Goal: Task Accomplishment & Management: Manage account settings

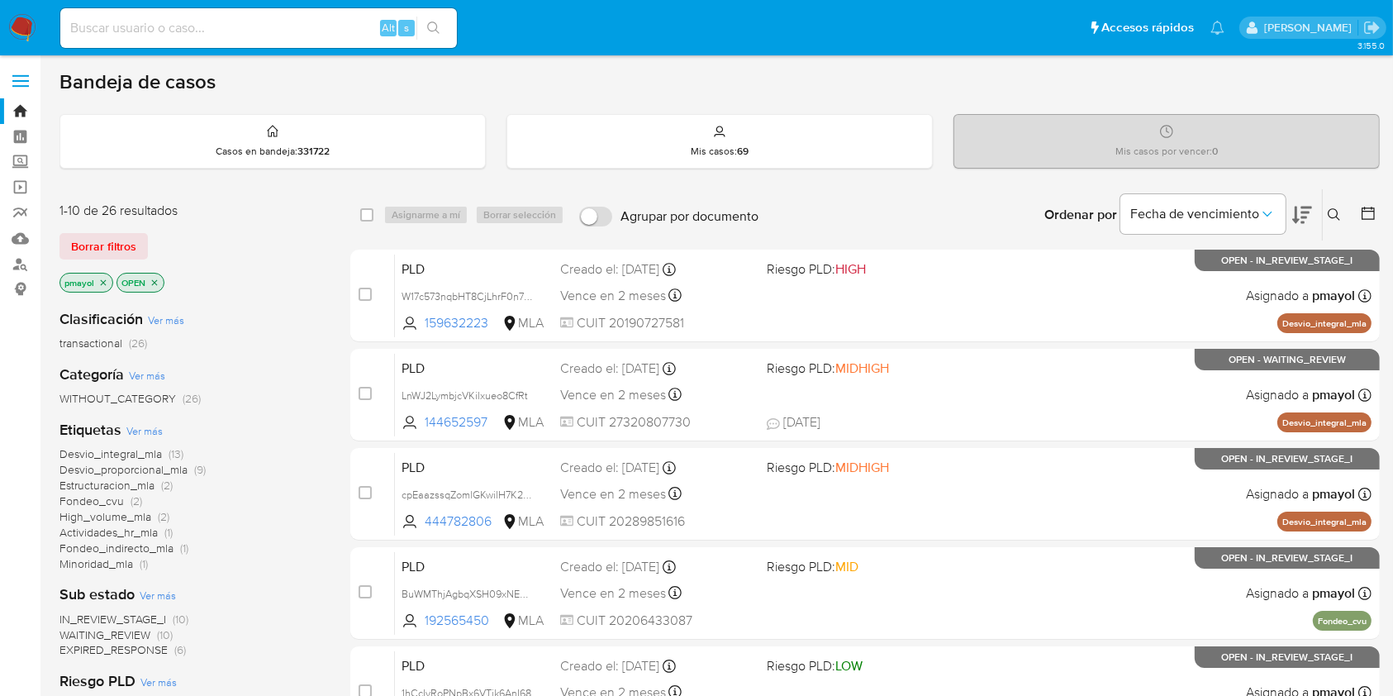
click at [287, 30] on input at bounding box center [258, 27] width 397 height 21
paste input "IpYiG4DosgifME6WEQvVF1Gg"
type input "IpYiG4DosgifME6WEQvVF1Gg"
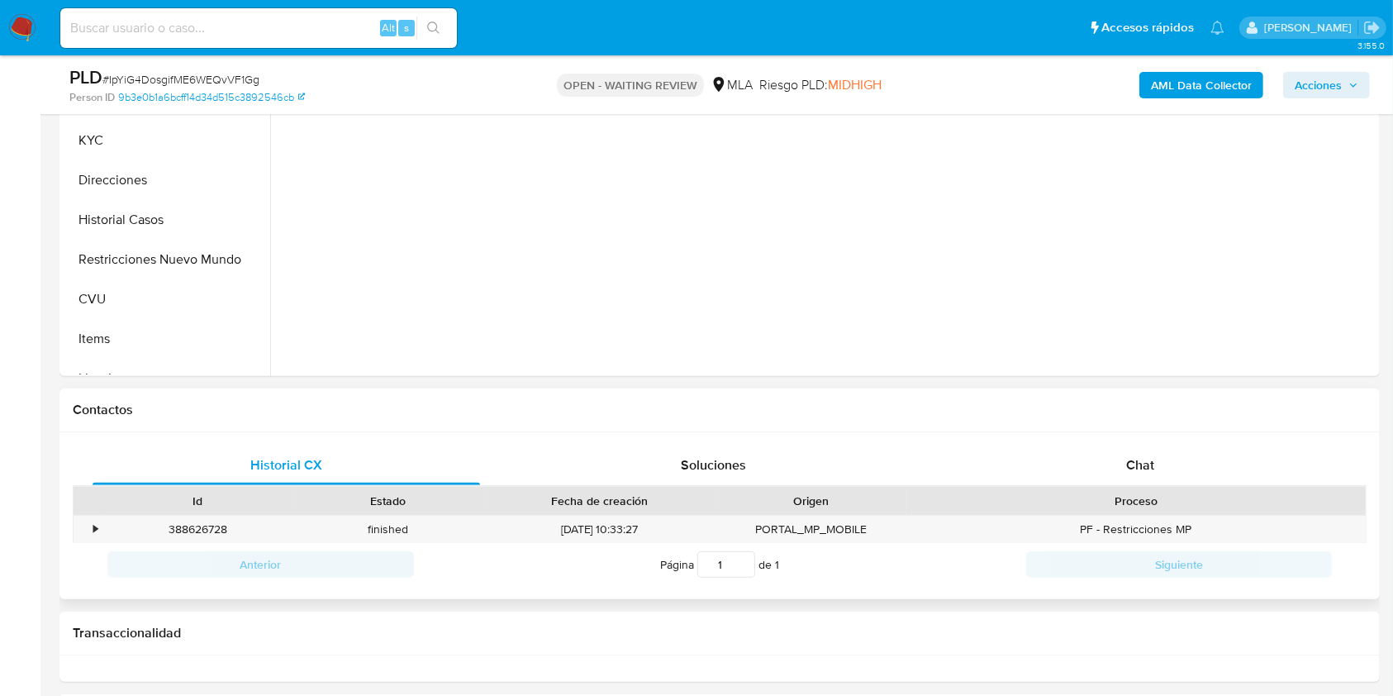
scroll to position [613, 0]
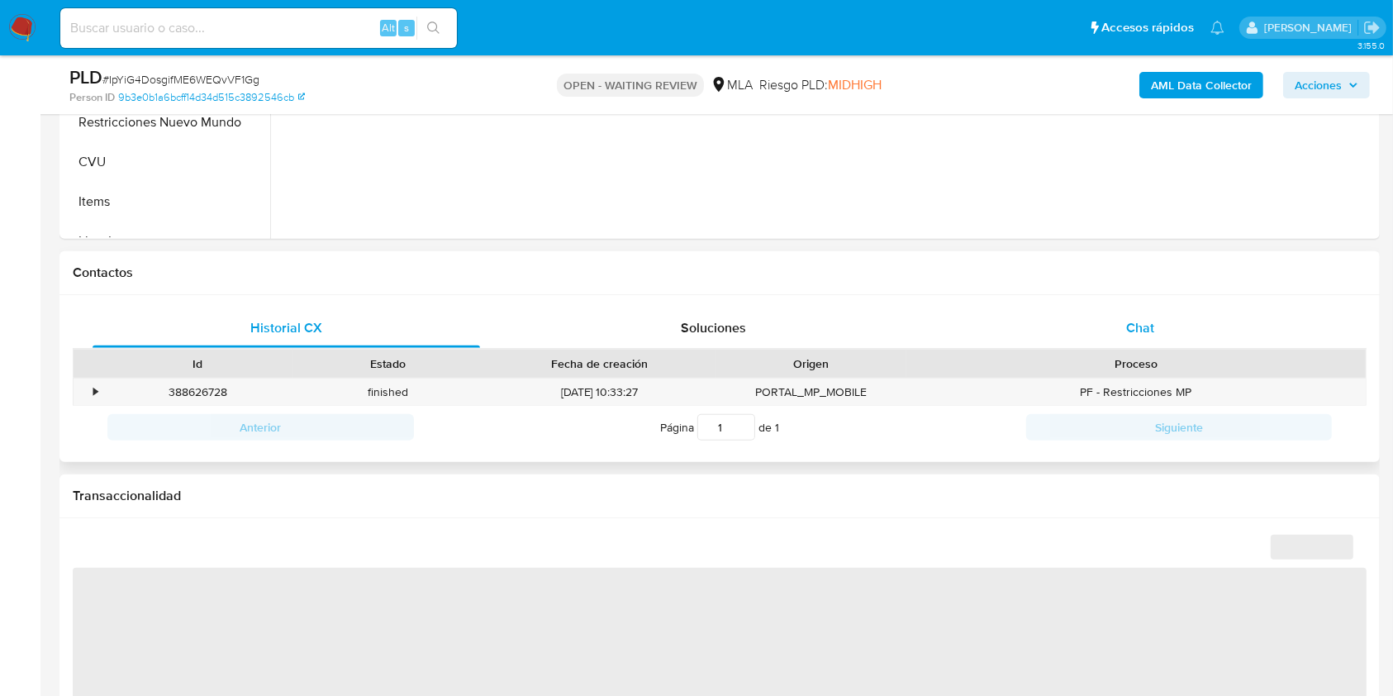
click at [1111, 328] on div "Chat" at bounding box center [1141, 328] width 388 height 40
select select "10"
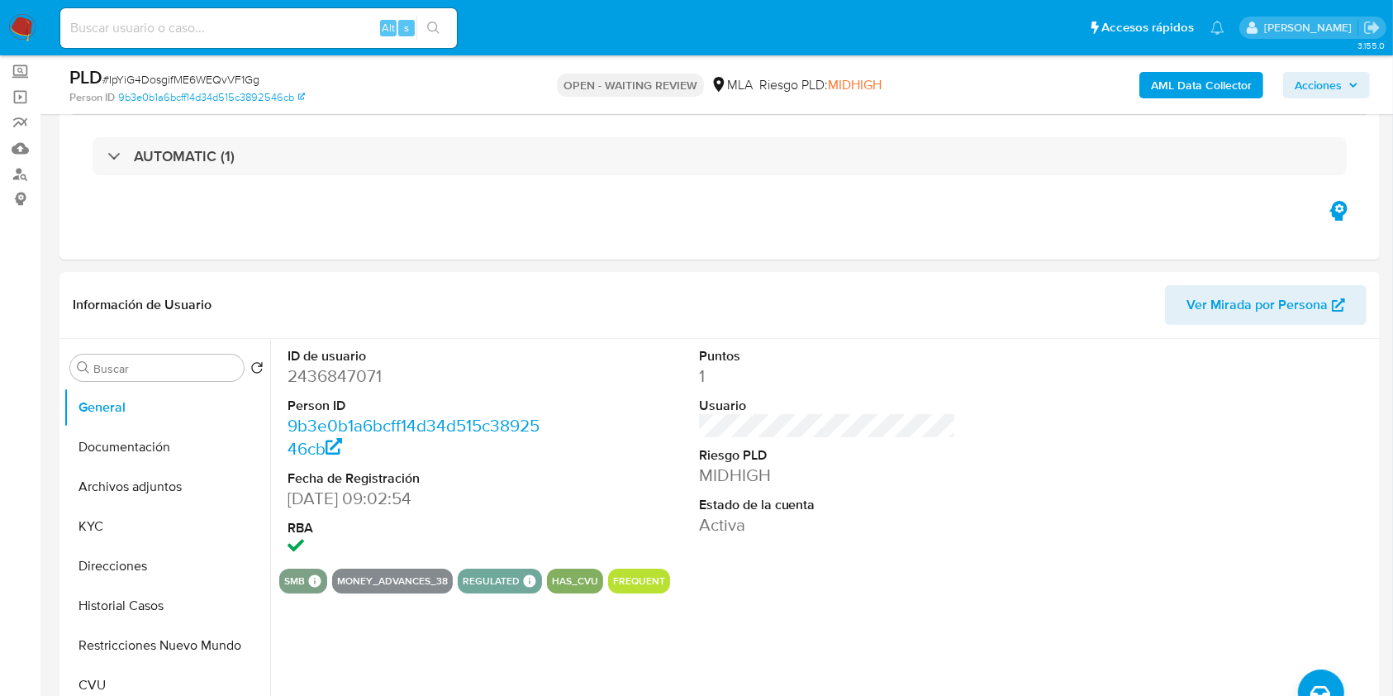
scroll to position [119, 0]
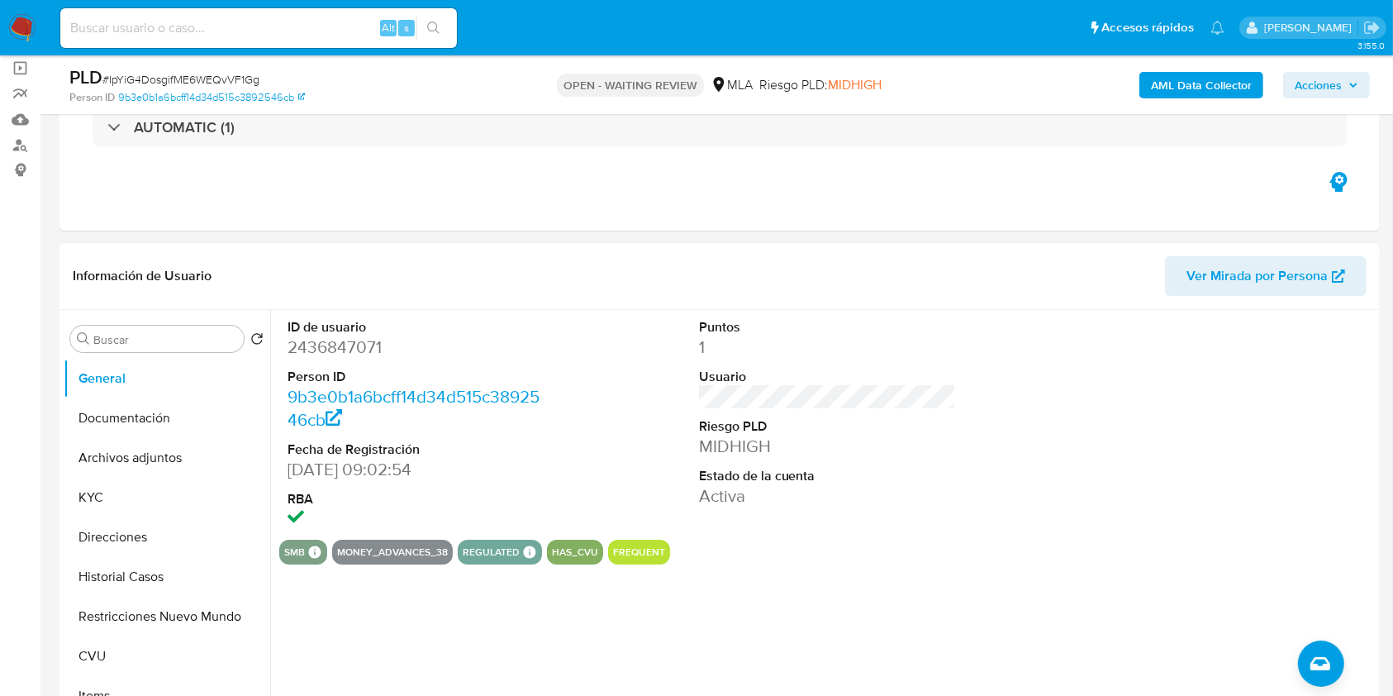
click at [1228, 282] on span "Ver Mirada por Persona" at bounding box center [1257, 276] width 141 height 40
click at [223, 74] on span "# IpYiG4DosgifME6WEQvVF1Gg" at bounding box center [180, 79] width 157 height 17
copy span "IpYiG4DosgifME6WEQvVF1Gg"
click at [17, 37] on img at bounding box center [22, 28] width 28 height 28
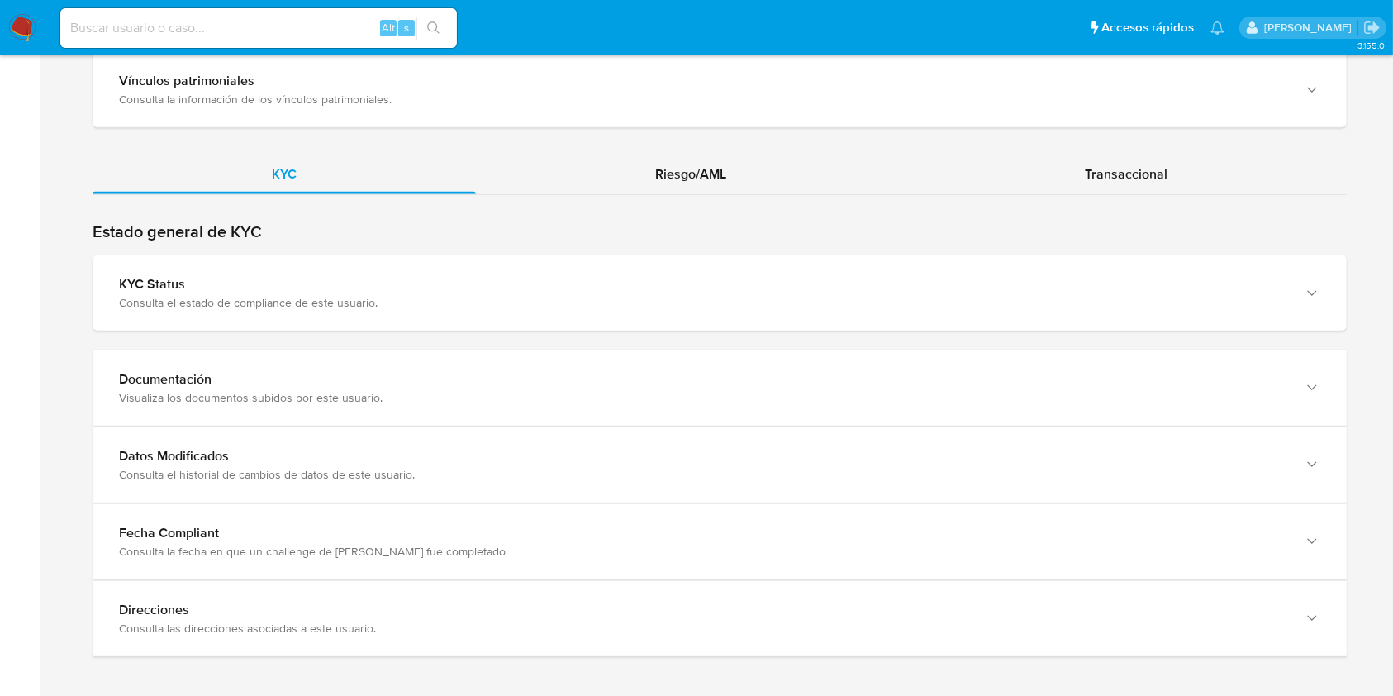
scroll to position [1450, 0]
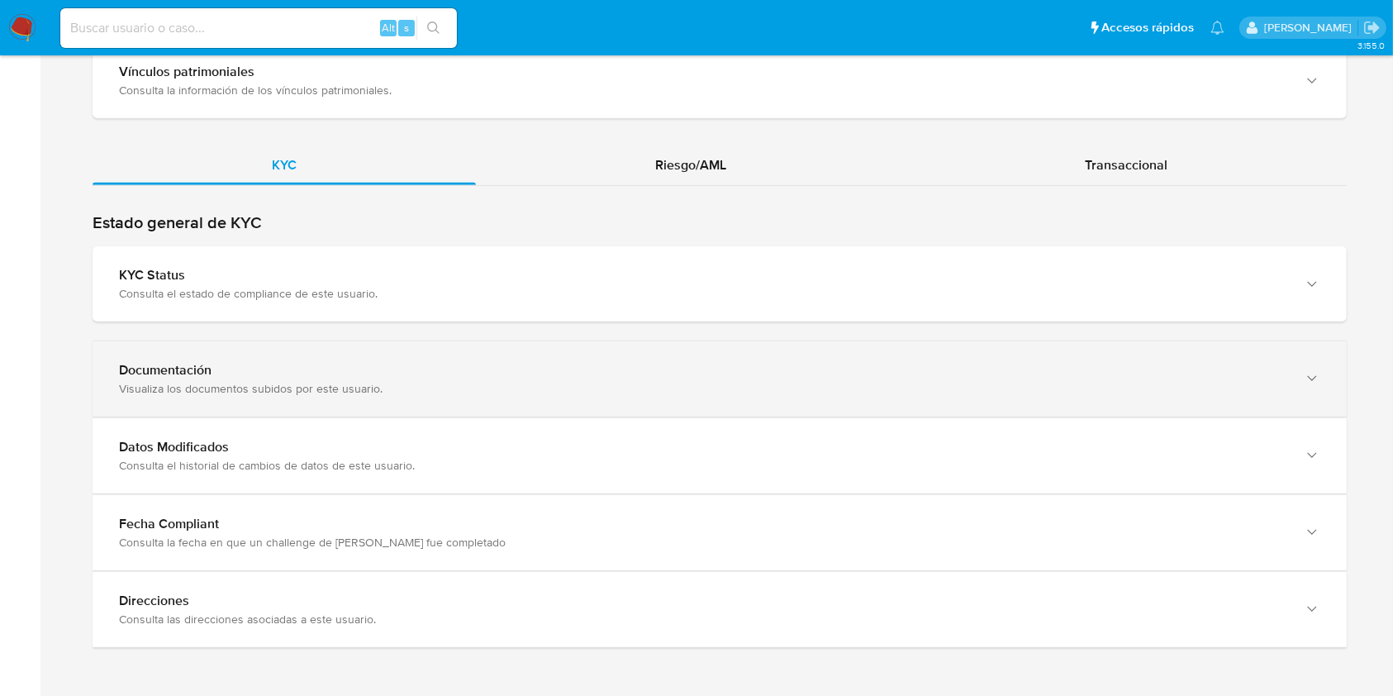
click at [1222, 400] on div "Documentación Visualiza los documentos subidos por este usuario." at bounding box center [720, 378] width 1255 height 75
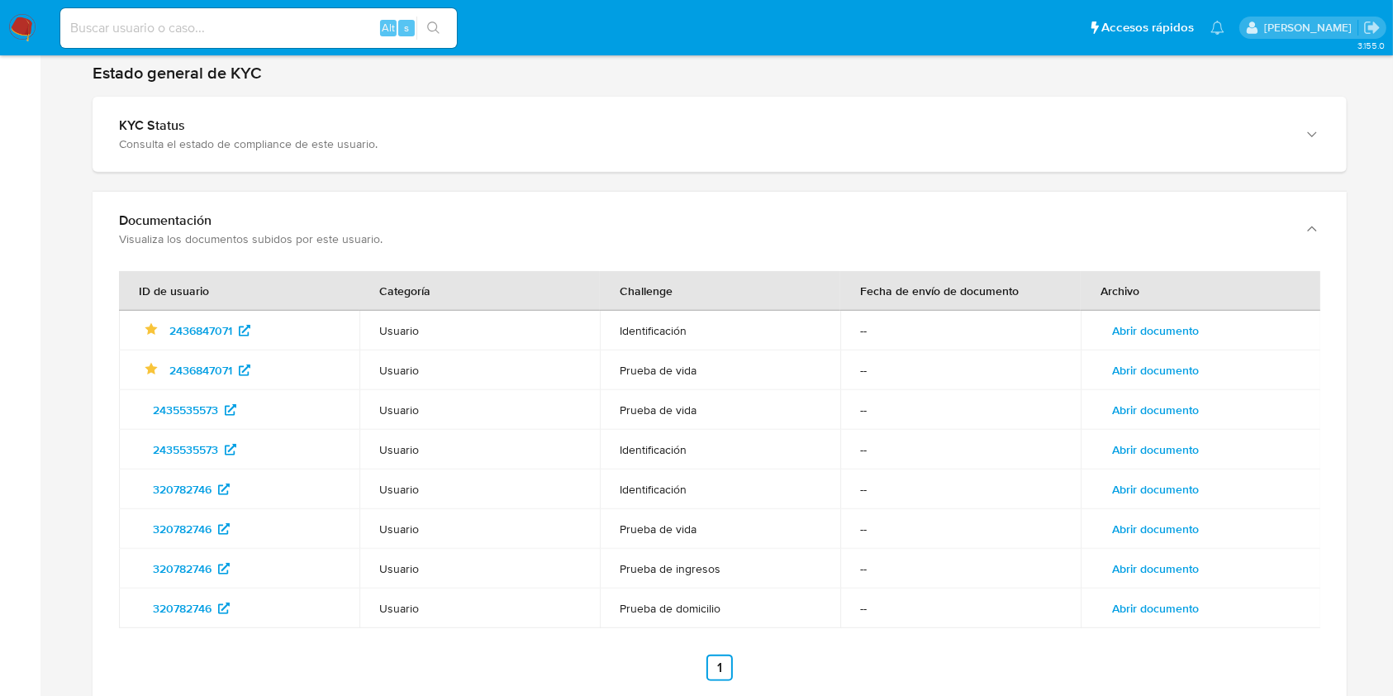
scroll to position [1891, 0]
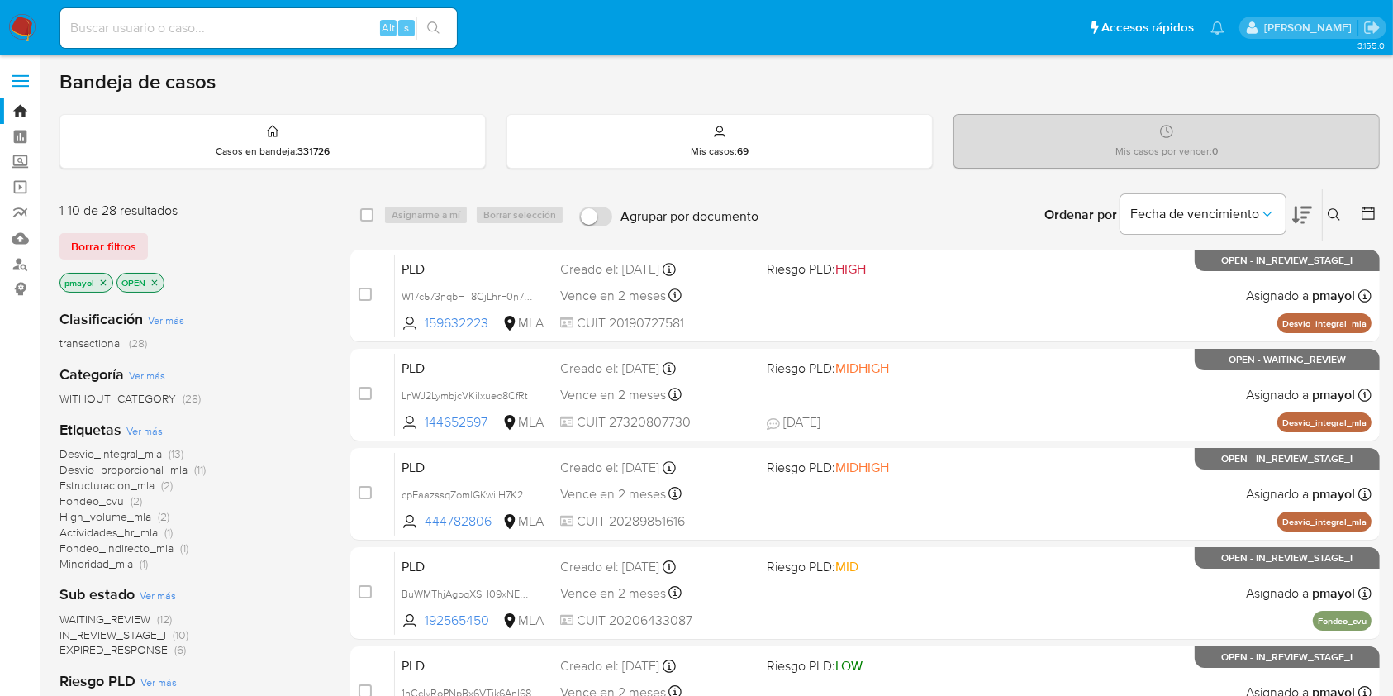
click at [1326, 218] on button at bounding box center [1336, 215] width 27 height 20
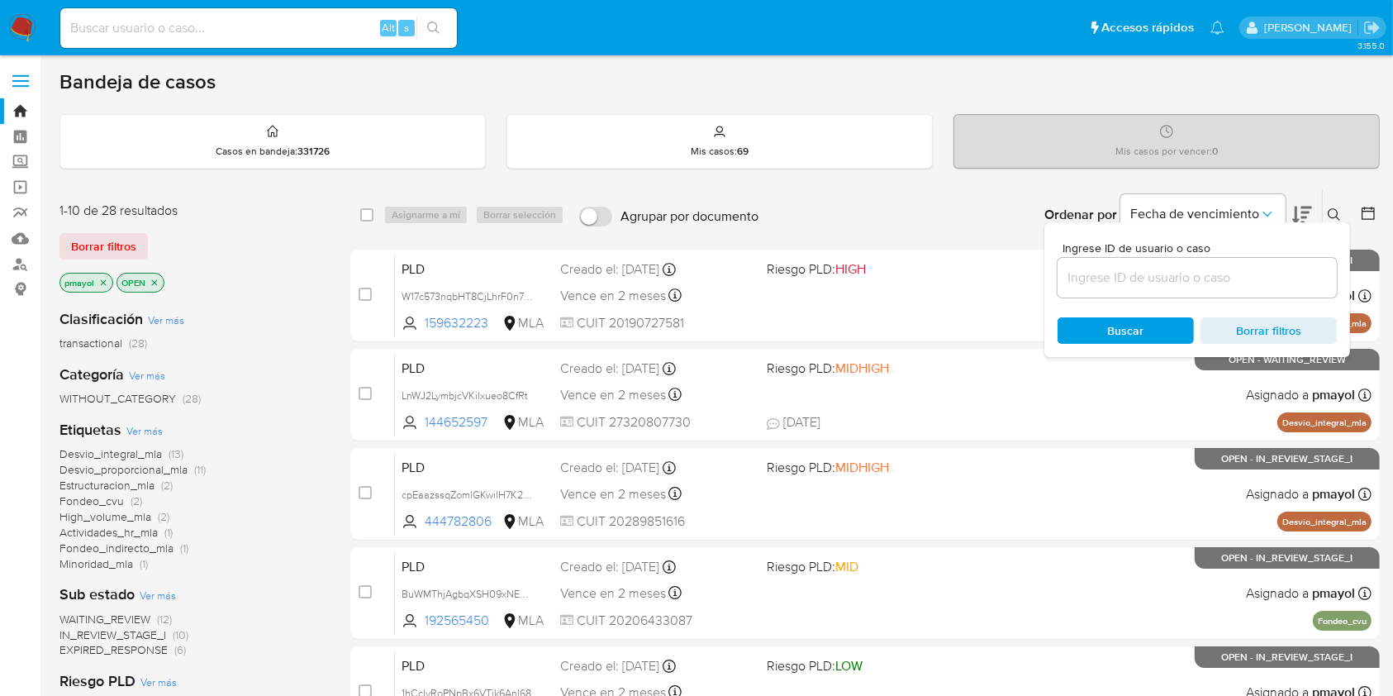
click at [1147, 285] on input at bounding box center [1197, 277] width 279 height 21
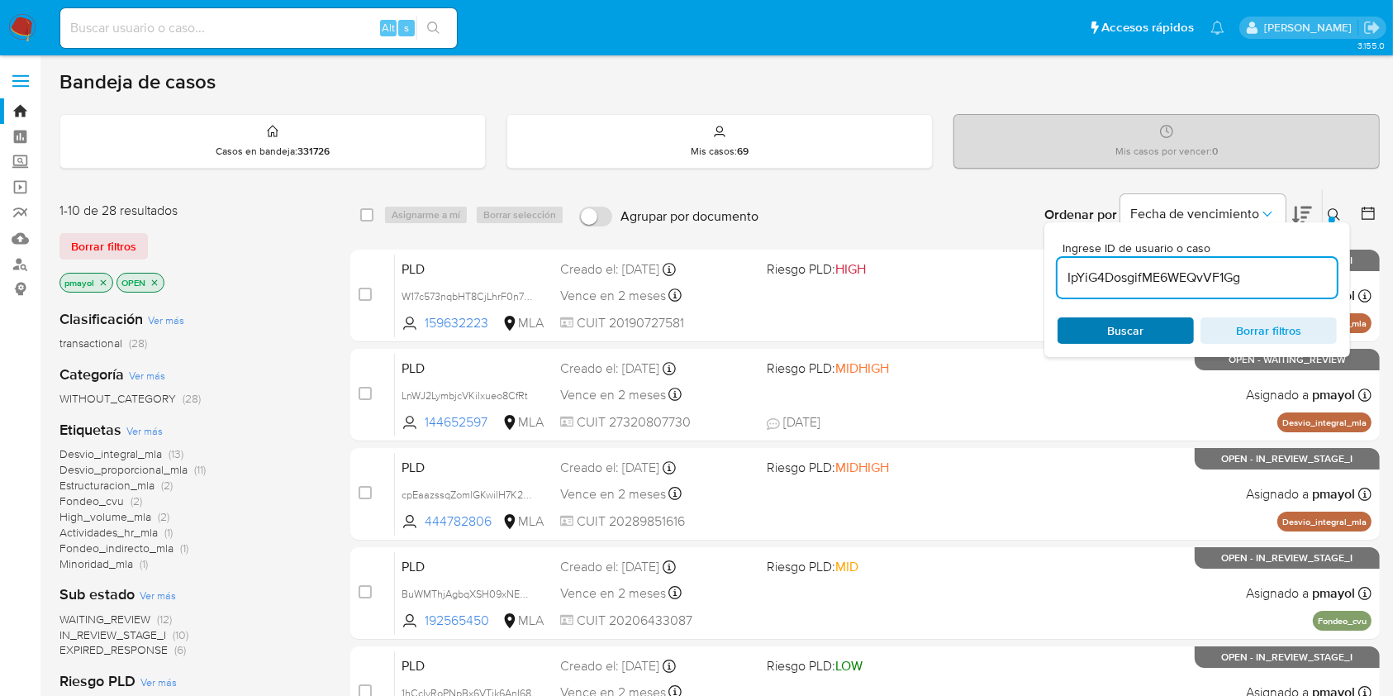
type input "IpYiG4DosgifME6WEQvVF1Gg"
click at [1109, 336] on span "Buscar" at bounding box center [1126, 330] width 36 height 26
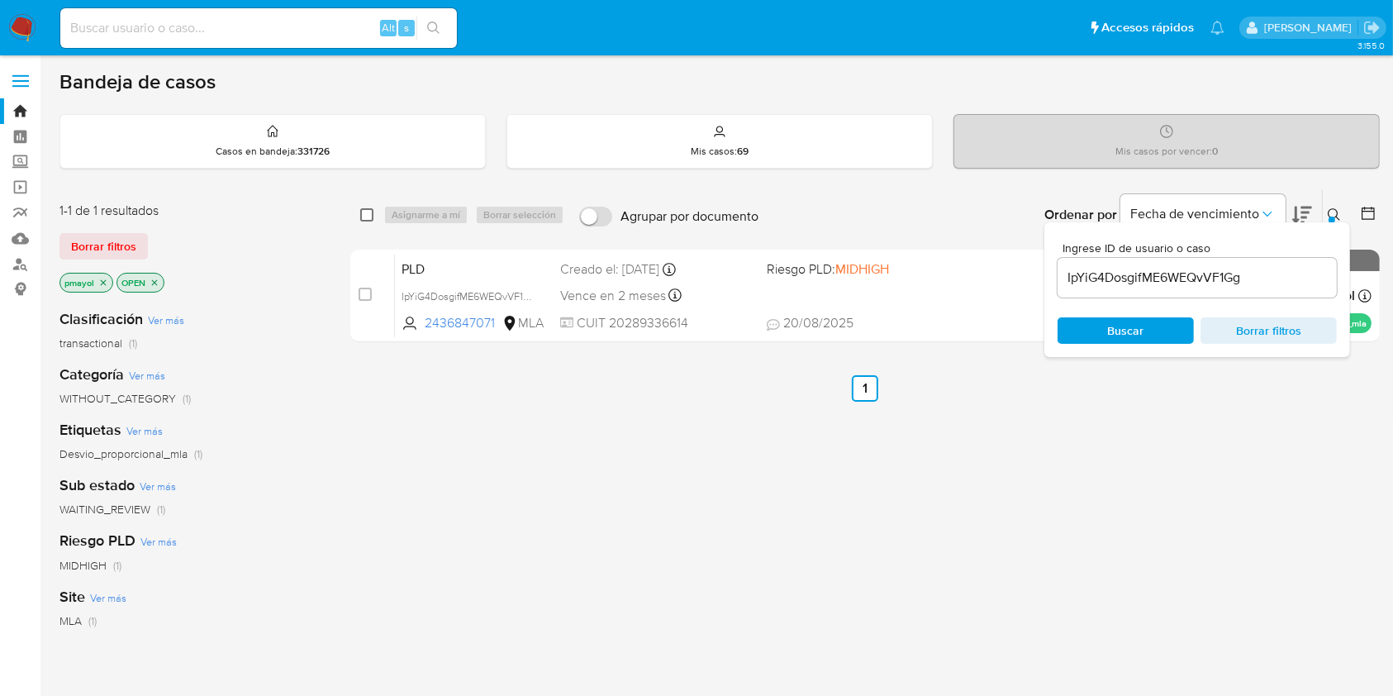
click at [363, 216] on input "checkbox" at bounding box center [366, 214] width 13 height 13
checkbox input "true"
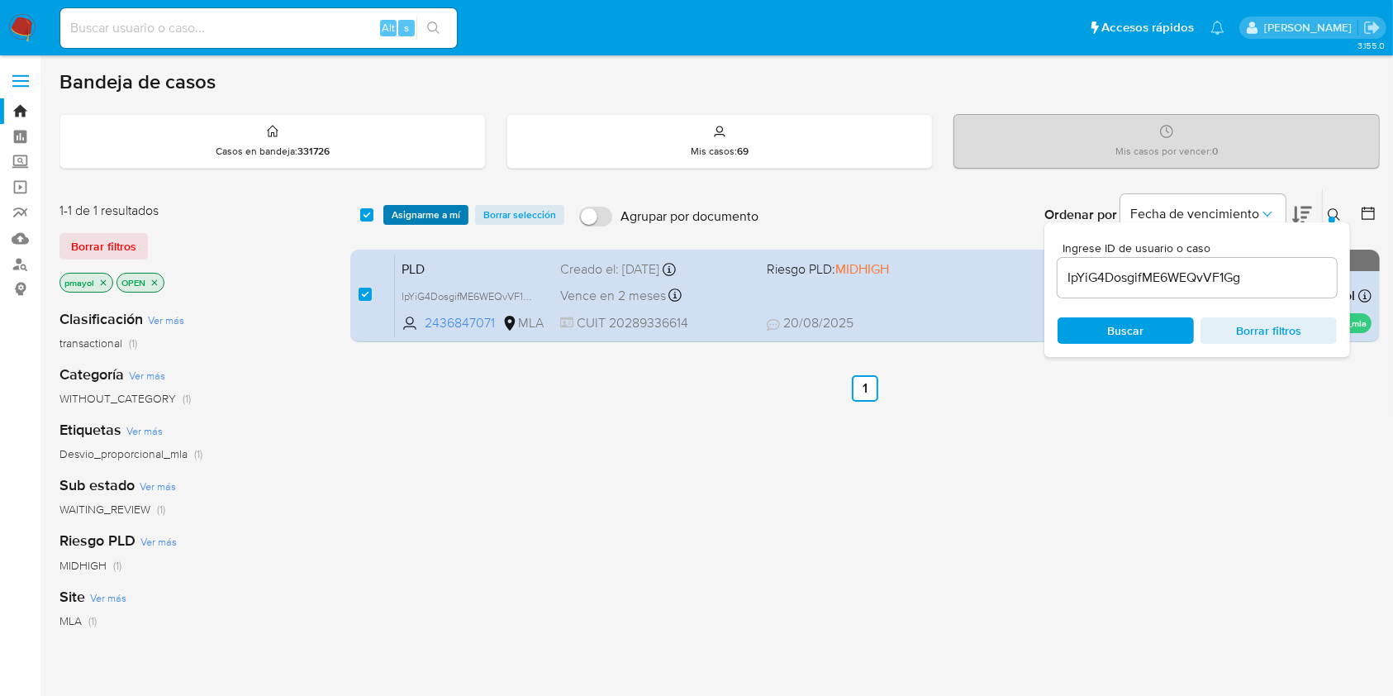
click at [397, 216] on span "Asignarme a mí" at bounding box center [426, 215] width 69 height 17
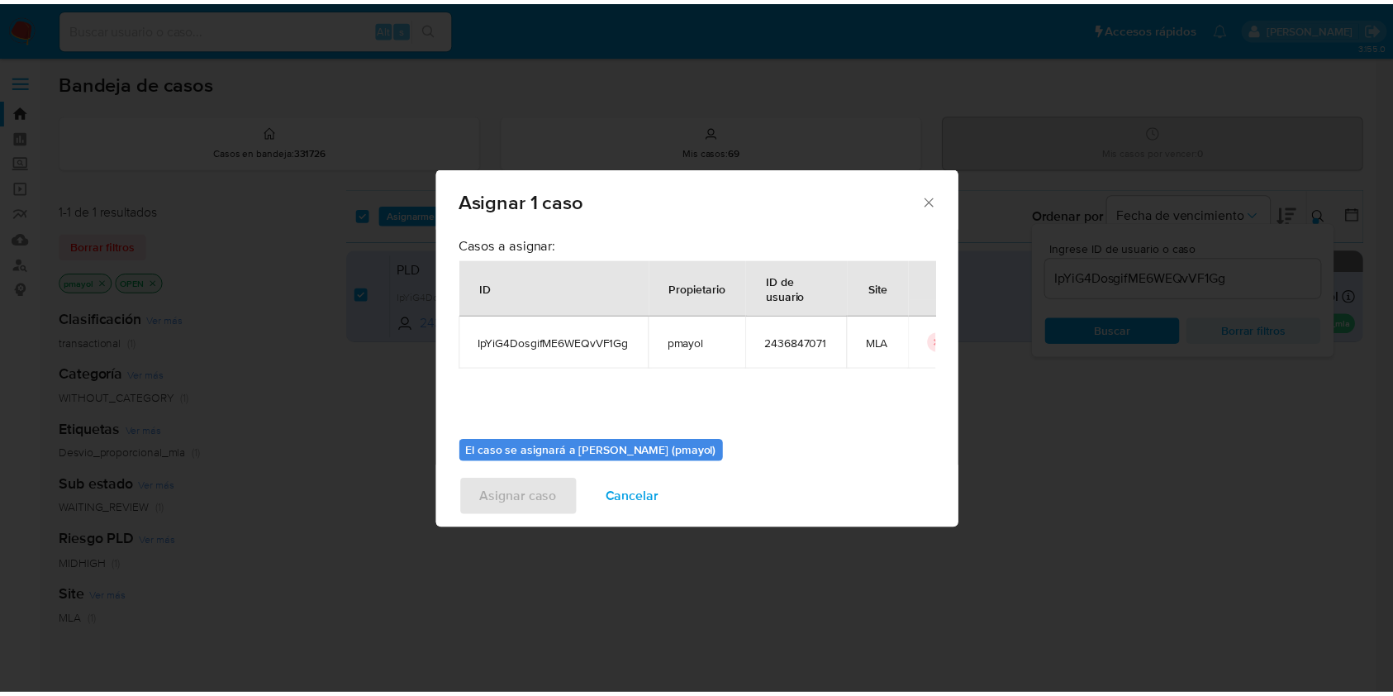
scroll to position [84, 0]
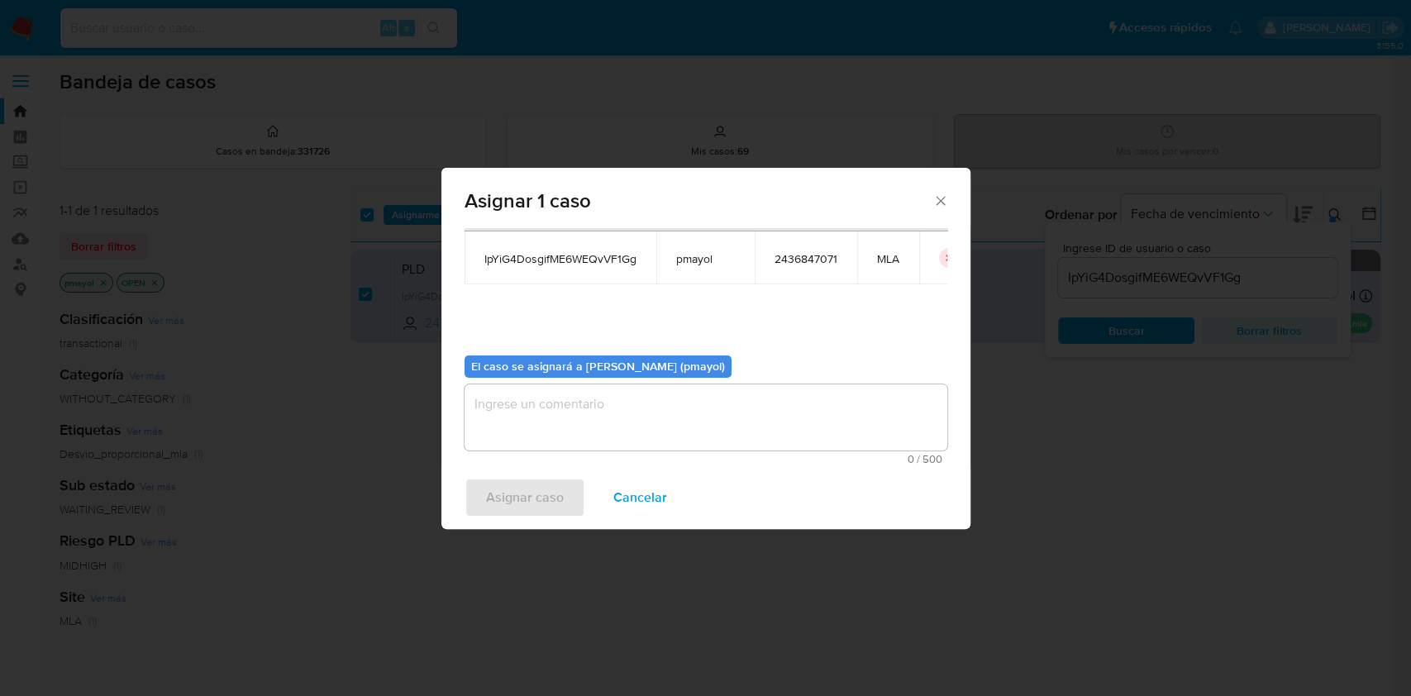
click at [860, 437] on textarea "assign-modal" at bounding box center [705, 417] width 483 height 66
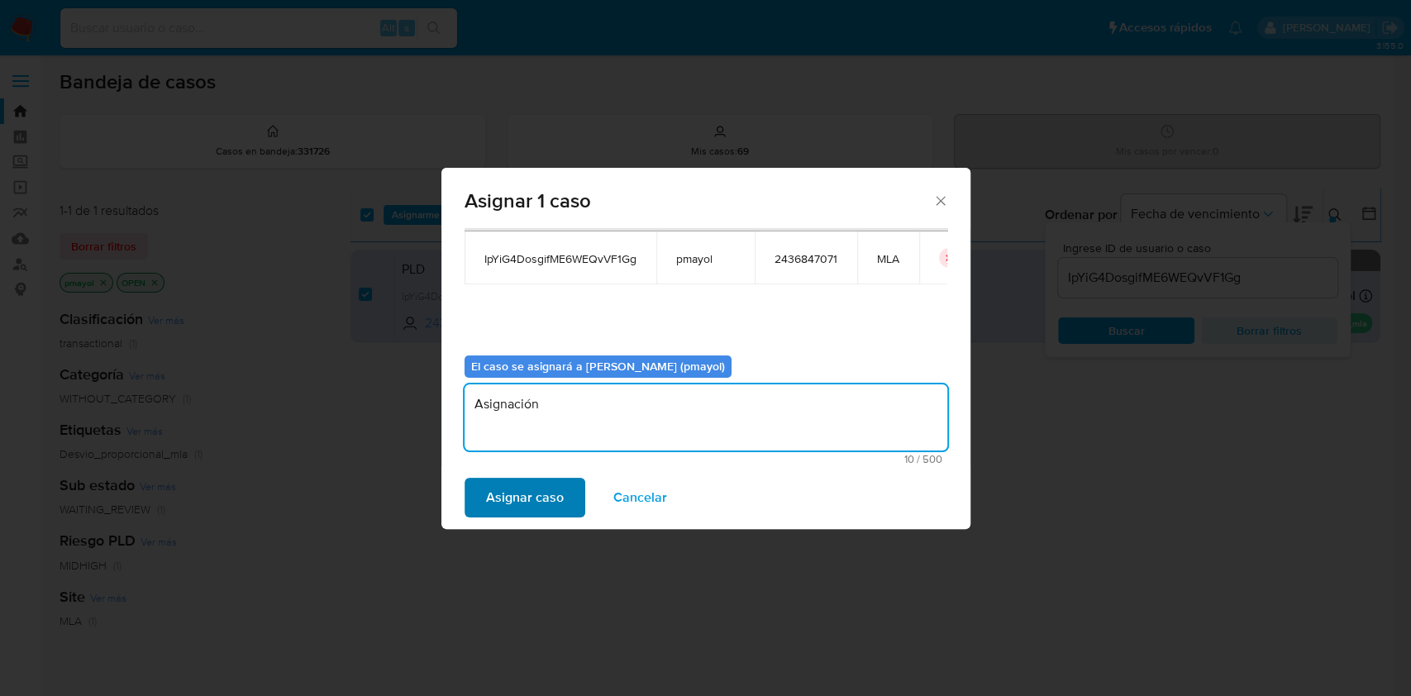
type textarea "Asignación"
click at [509, 495] on span "Asignar caso" at bounding box center [525, 497] width 78 height 36
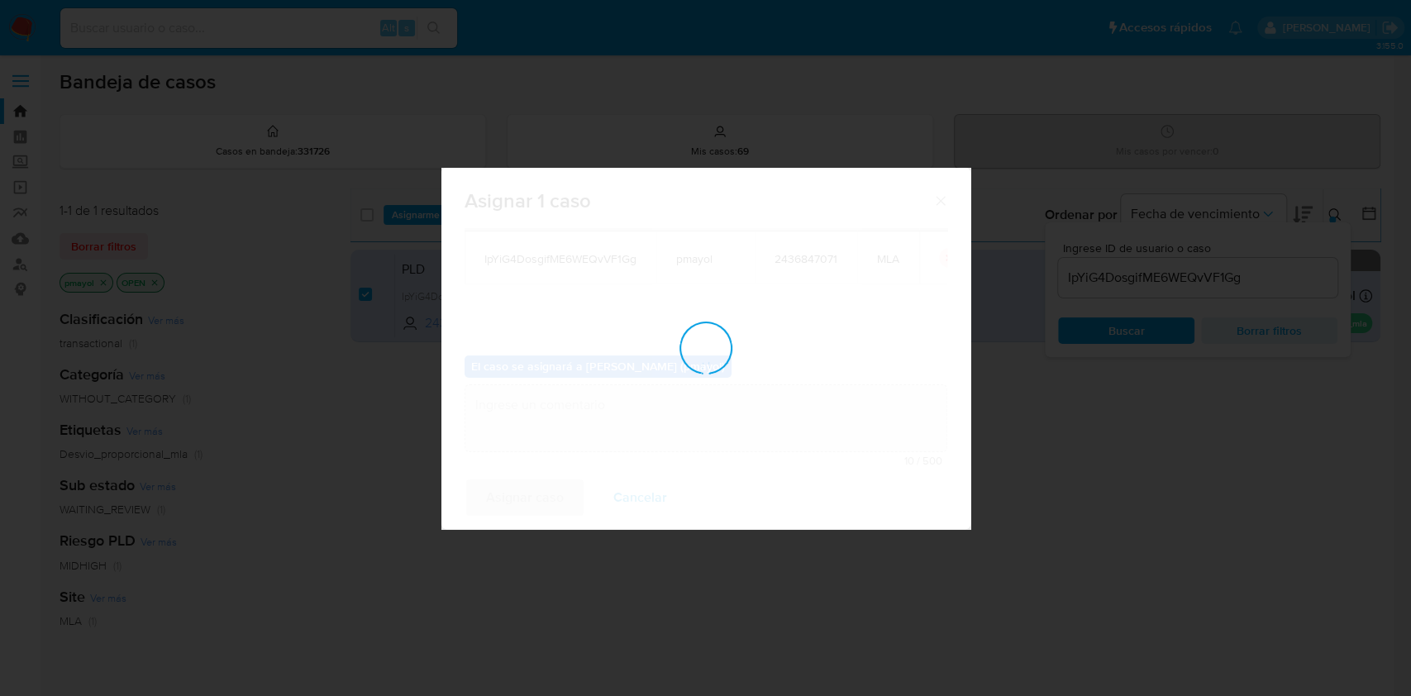
checkbox input "false"
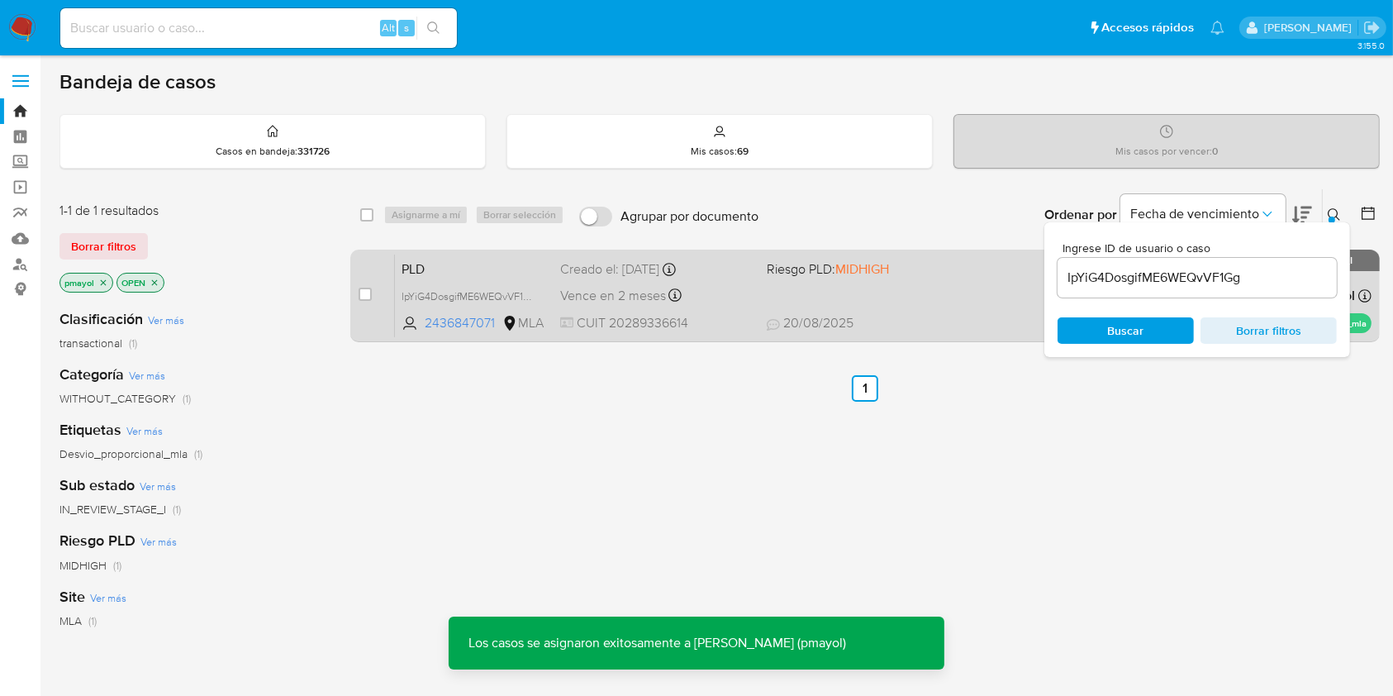
click at [719, 306] on div "PLD IpYiG4DosgifME6WEQvVF1Gg 2436847071 MLA Riesgo PLD: MIDHIGH Creado el: 12/0…" at bounding box center [883, 295] width 977 height 83
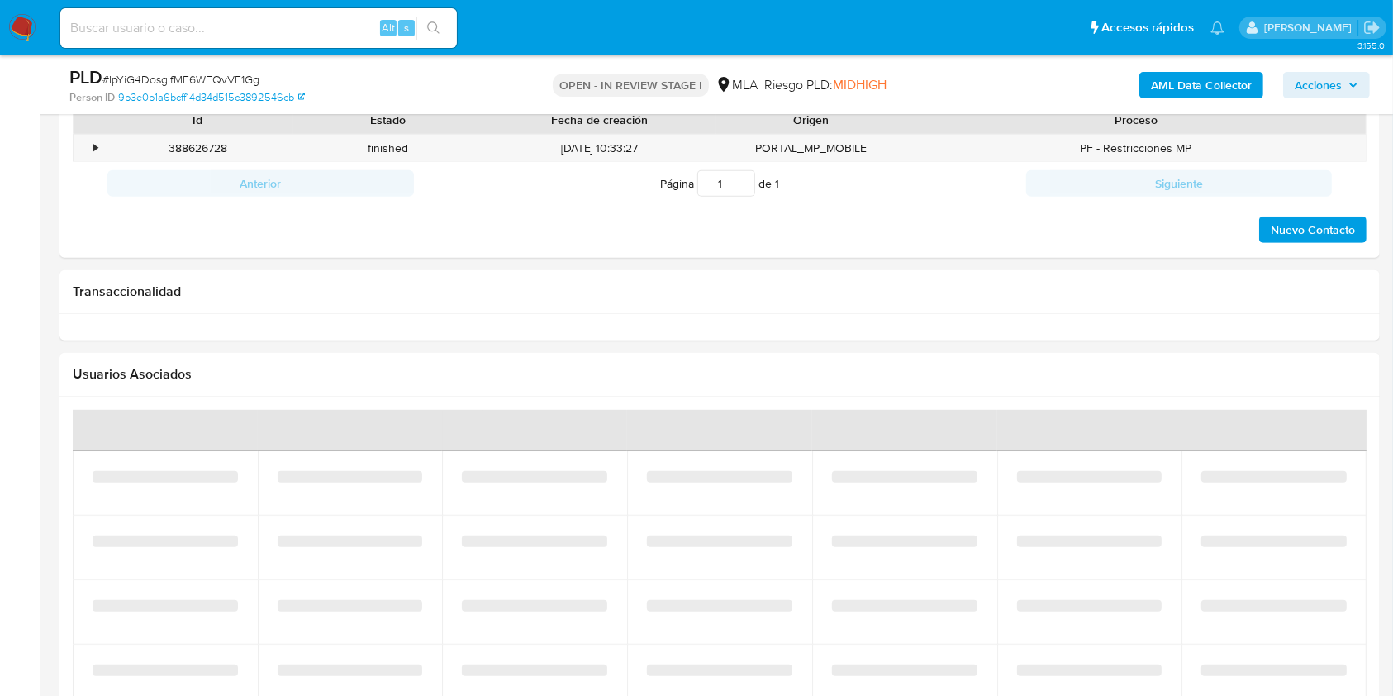
scroll to position [710, 0]
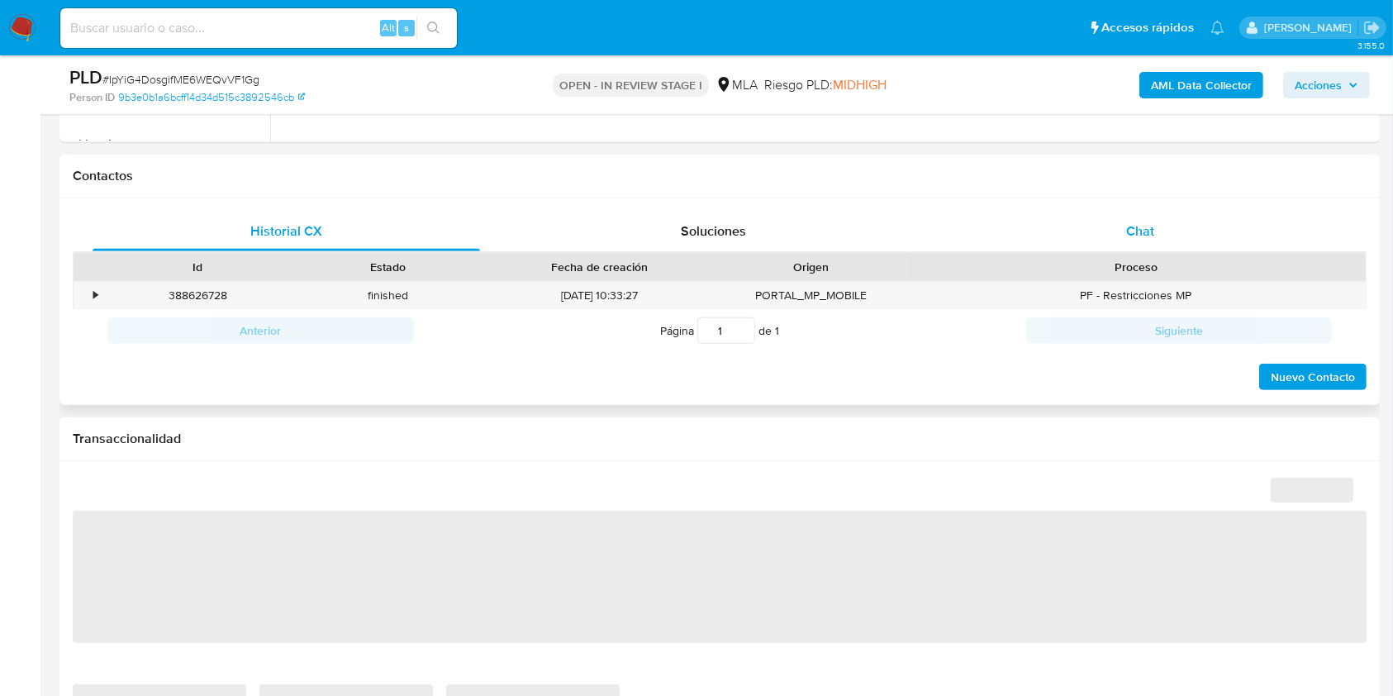
click at [1146, 222] on span "Chat" at bounding box center [1140, 230] width 28 height 19
select select "10"
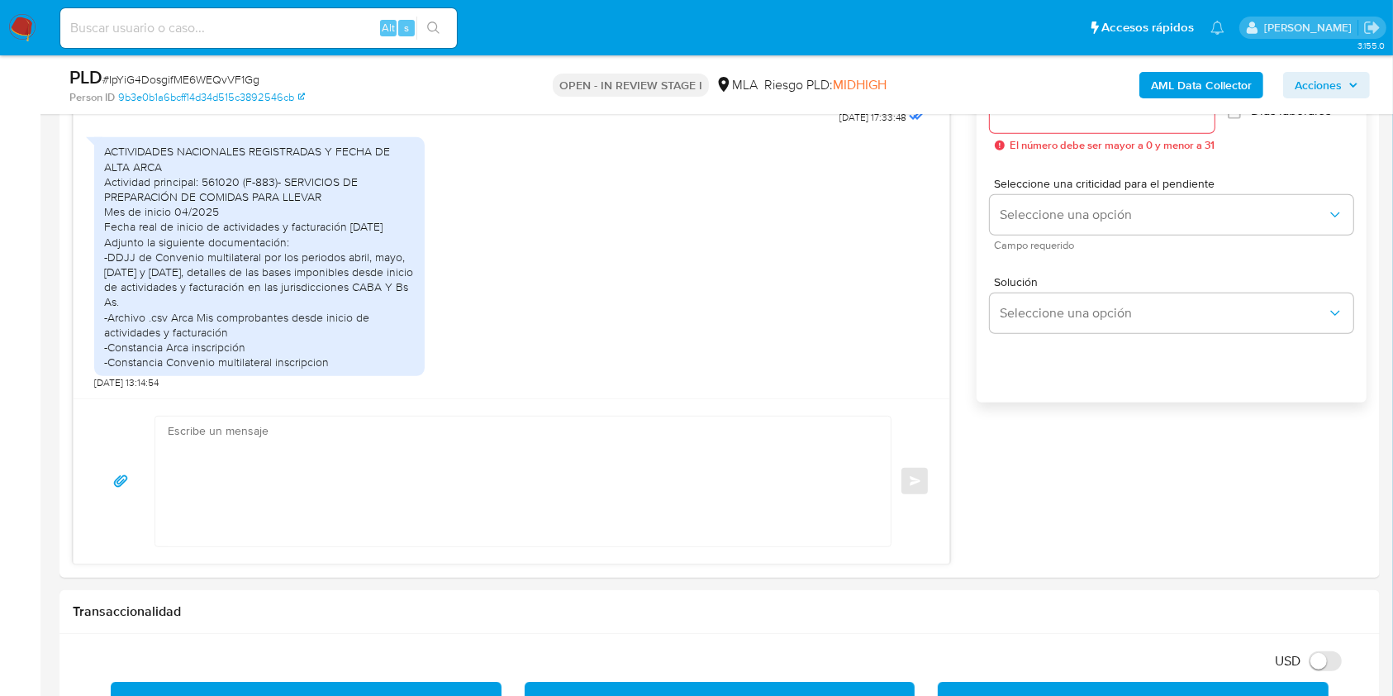
scroll to position [983, 0]
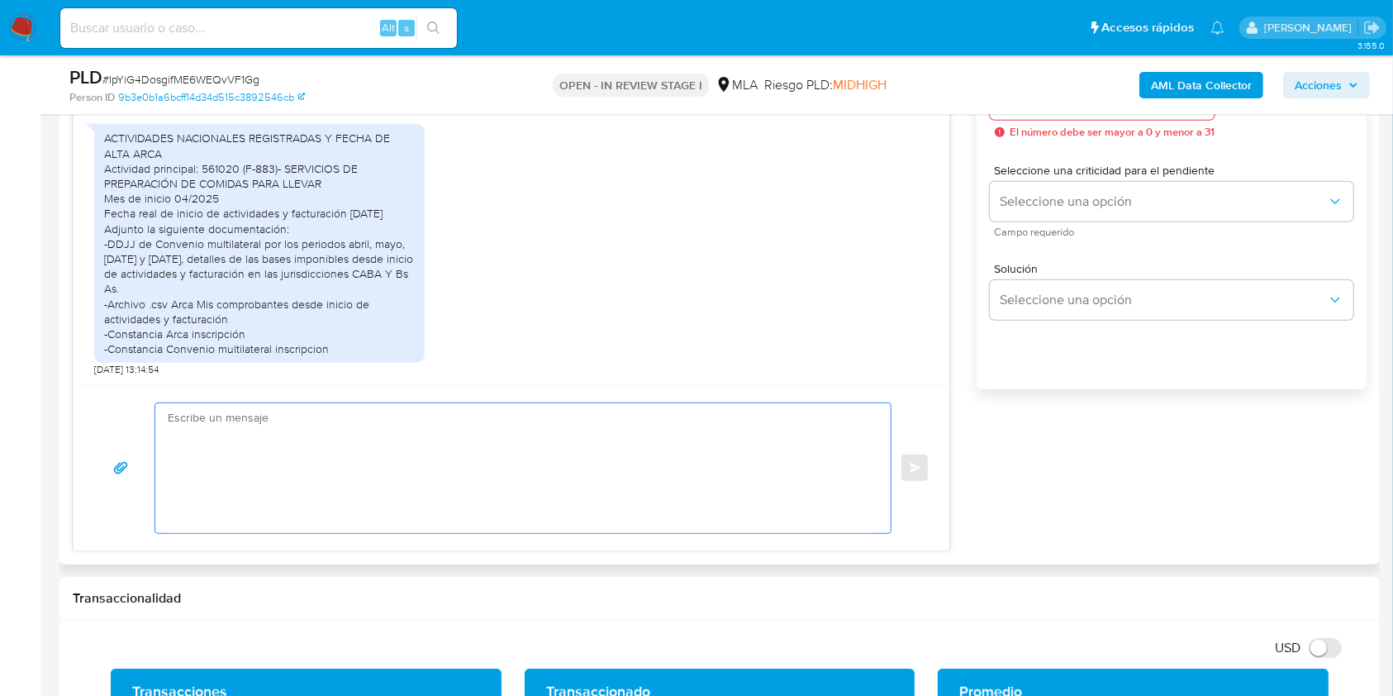
click at [645, 495] on textarea at bounding box center [519, 468] width 702 height 130
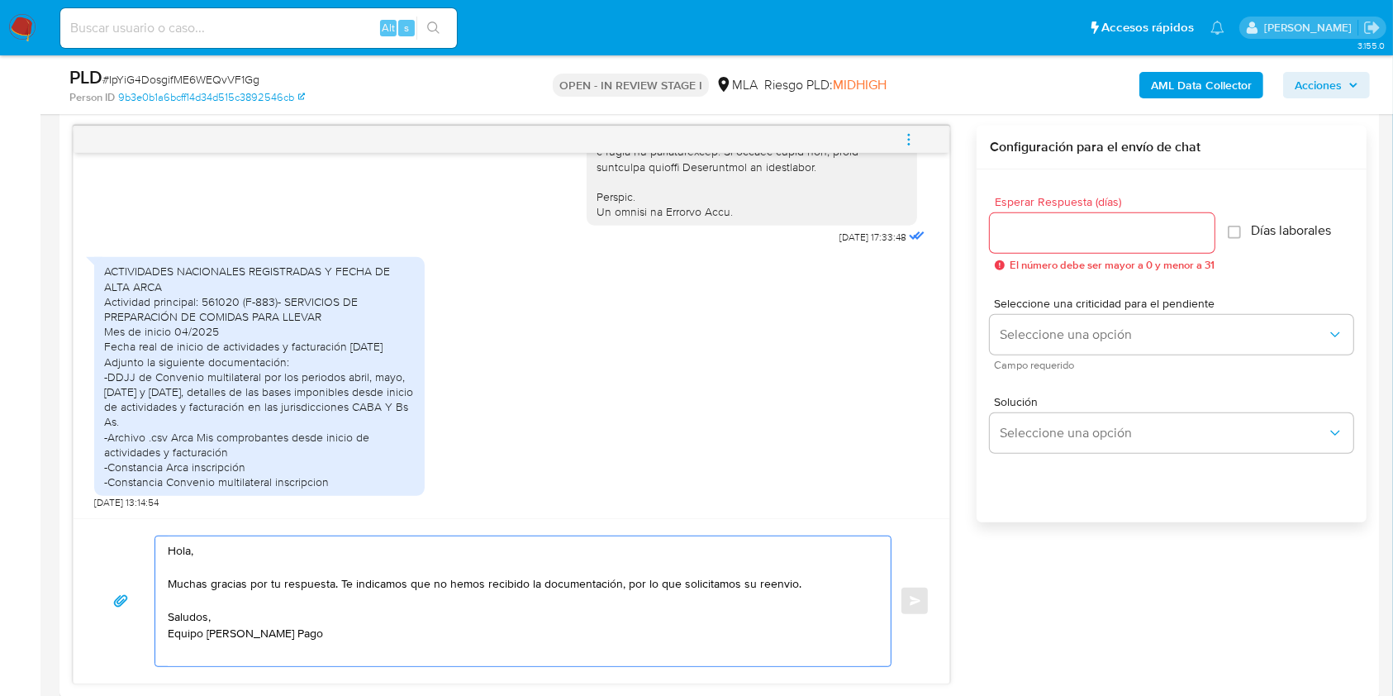
scroll to position [803, 0]
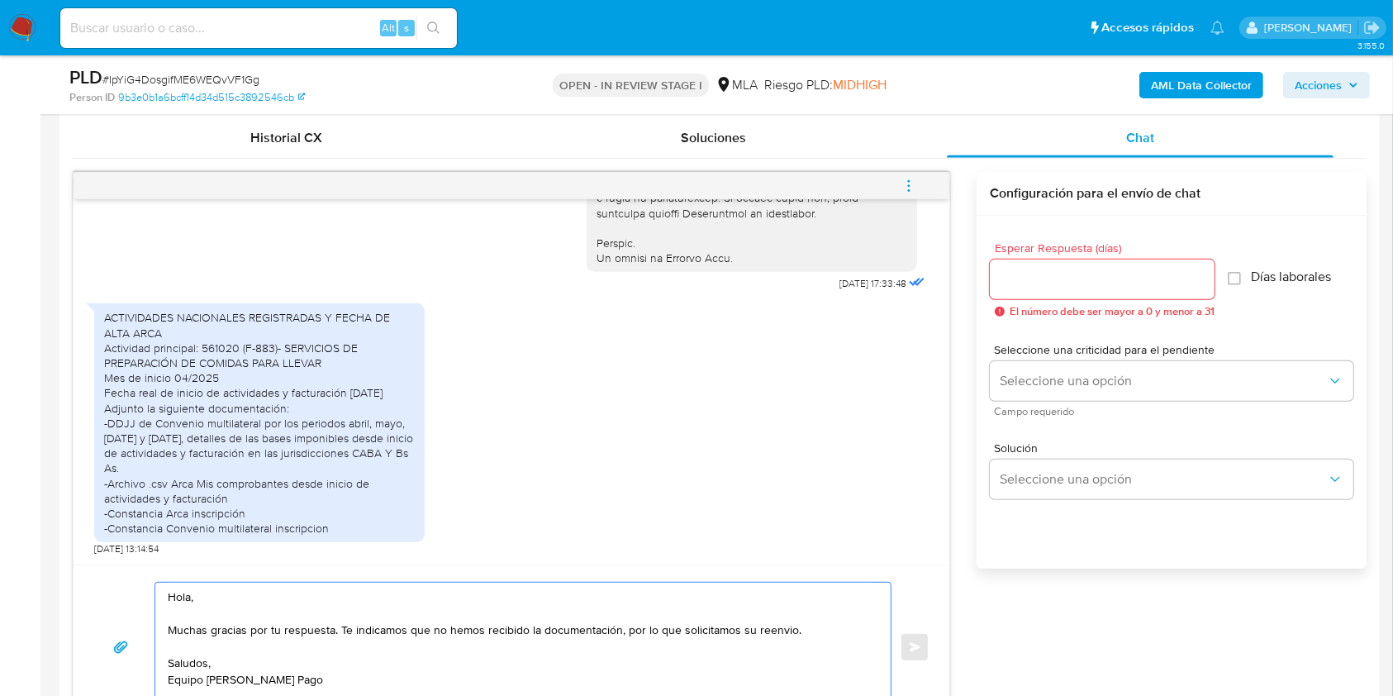
type textarea "Hola, Muchas gracias por tu respuesta. Te indicamos que no hemos recibido la do…"
click at [1047, 278] on input "Esperar Respuesta (días)" at bounding box center [1102, 279] width 225 height 21
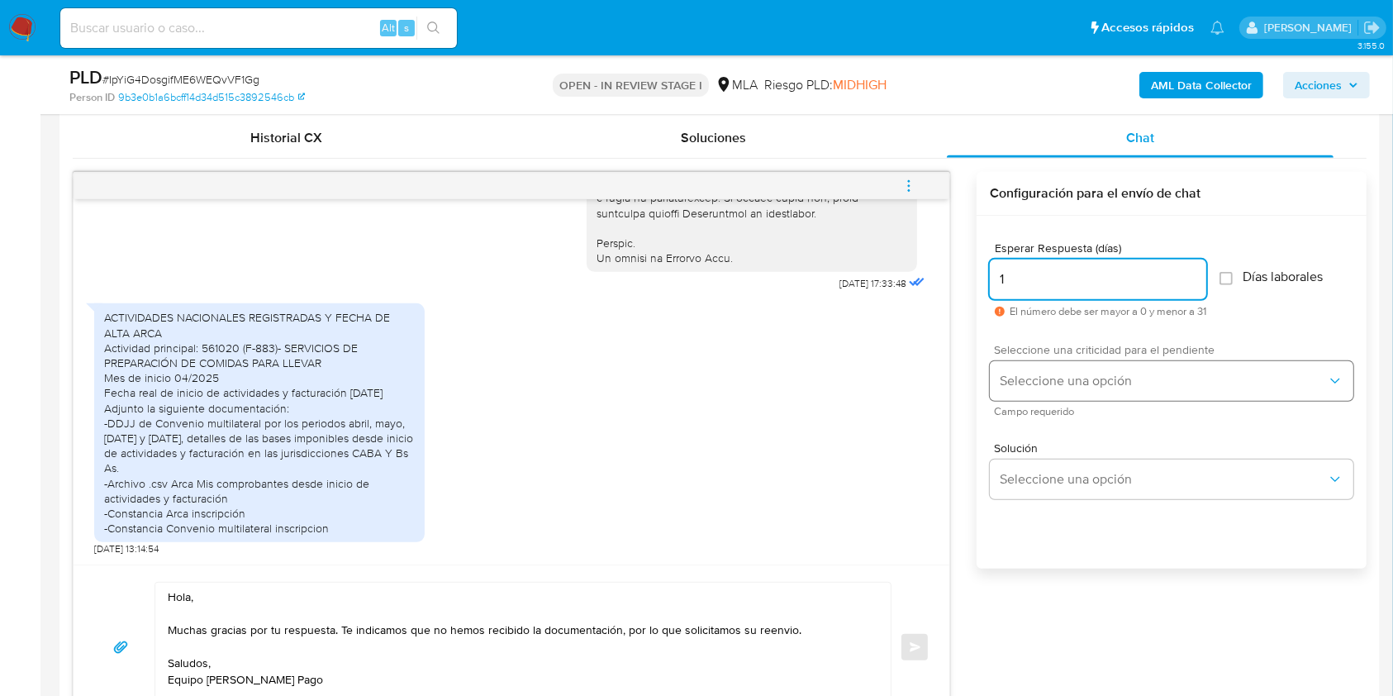
type input "1"
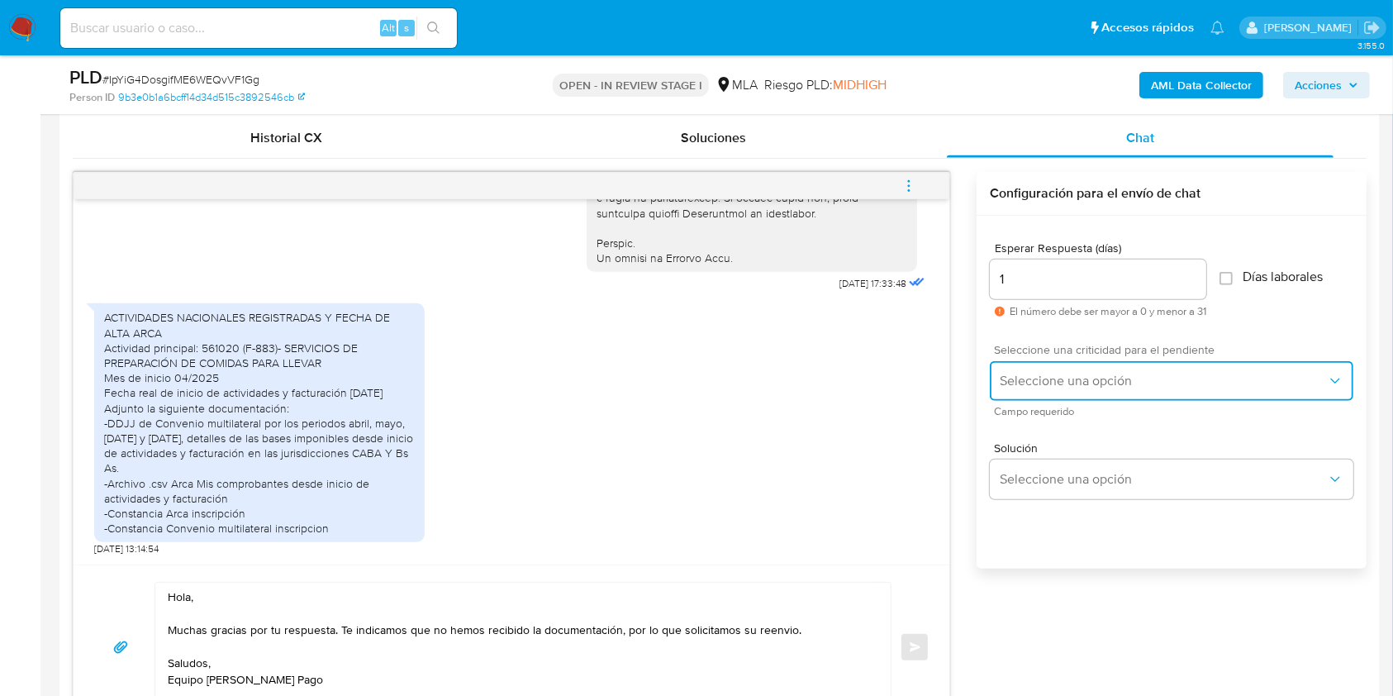
click at [1025, 392] on button "Seleccione una opción" at bounding box center [1172, 381] width 364 height 40
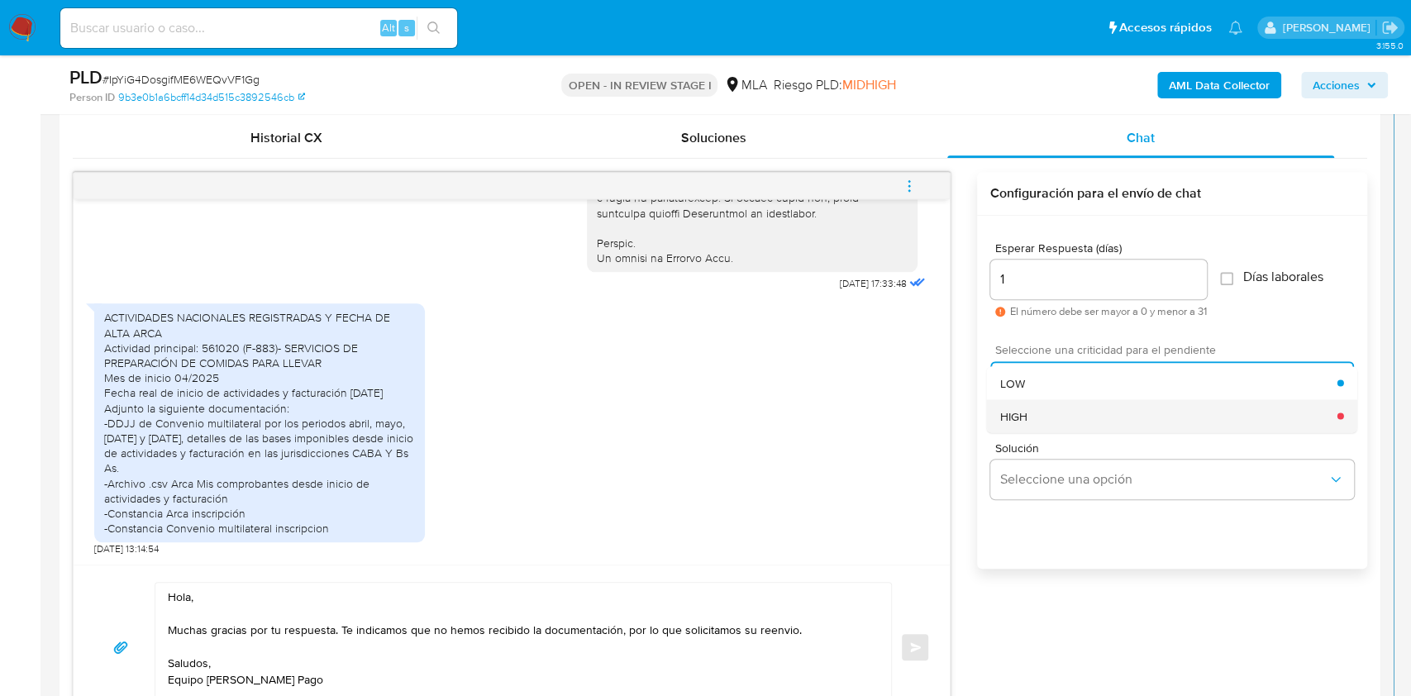
click at [1028, 422] on div "HIGH" at bounding box center [1168, 415] width 337 height 33
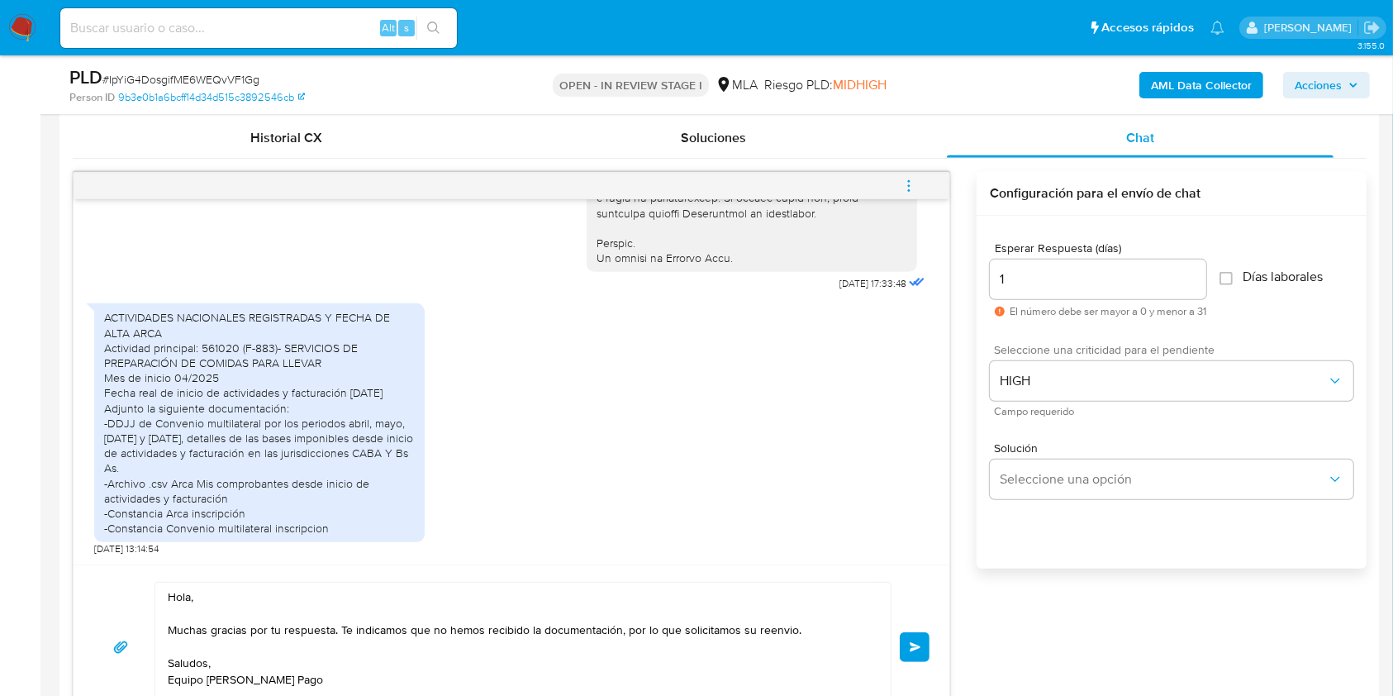
click at [917, 649] on span "Enviar" at bounding box center [916, 647] width 12 height 10
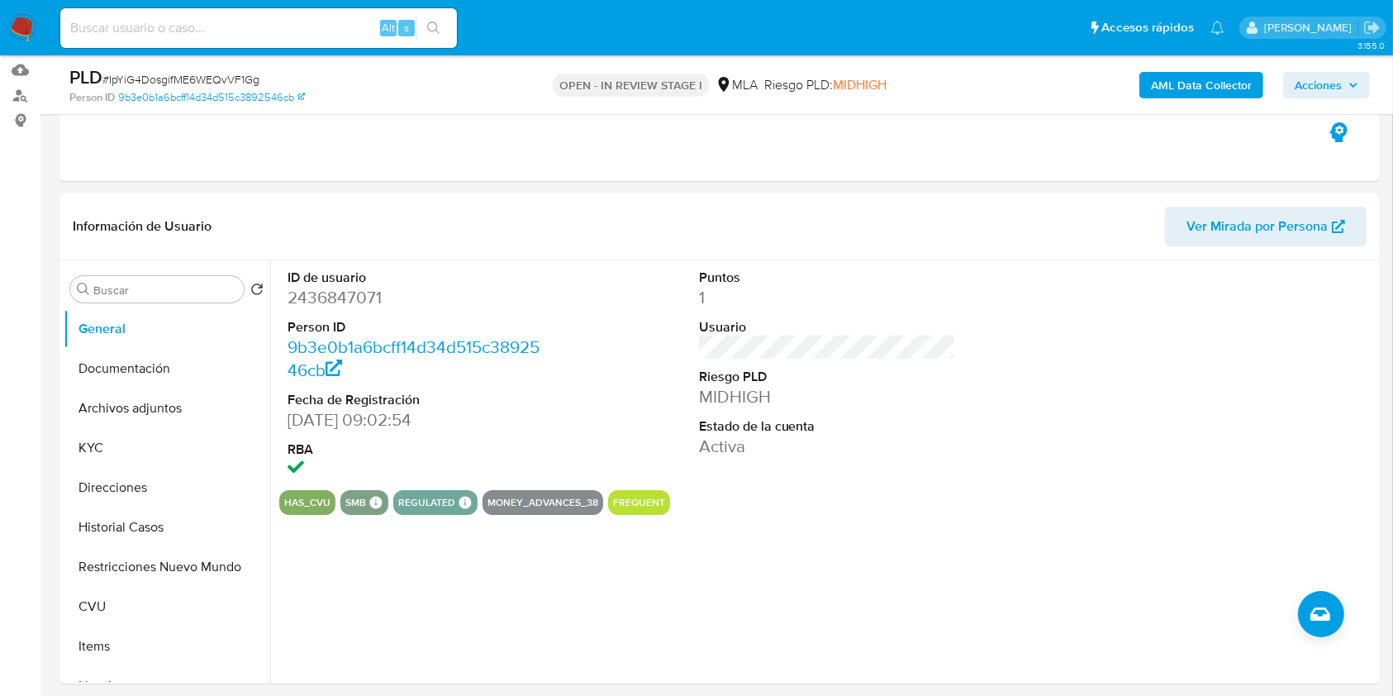
scroll to position [160, 0]
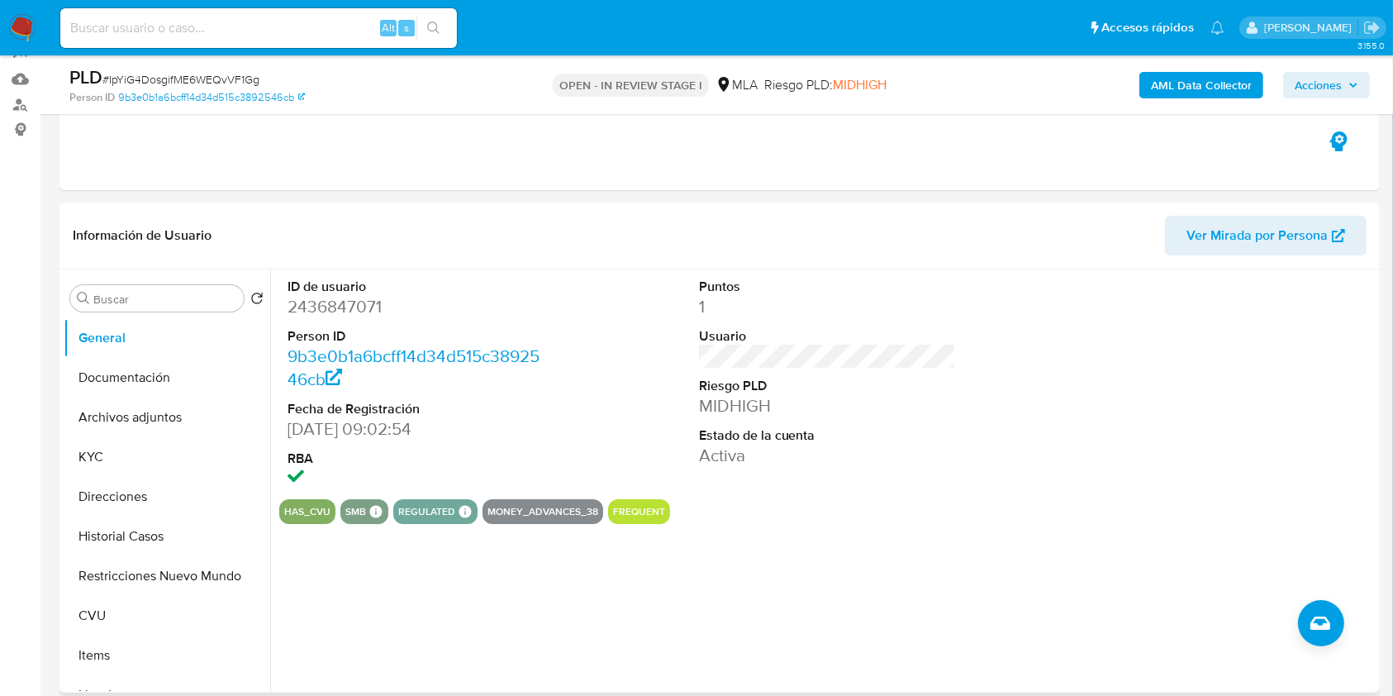
click at [352, 298] on dd "2436847071" at bounding box center [417, 306] width 258 height 23
copy dd "2436847071"
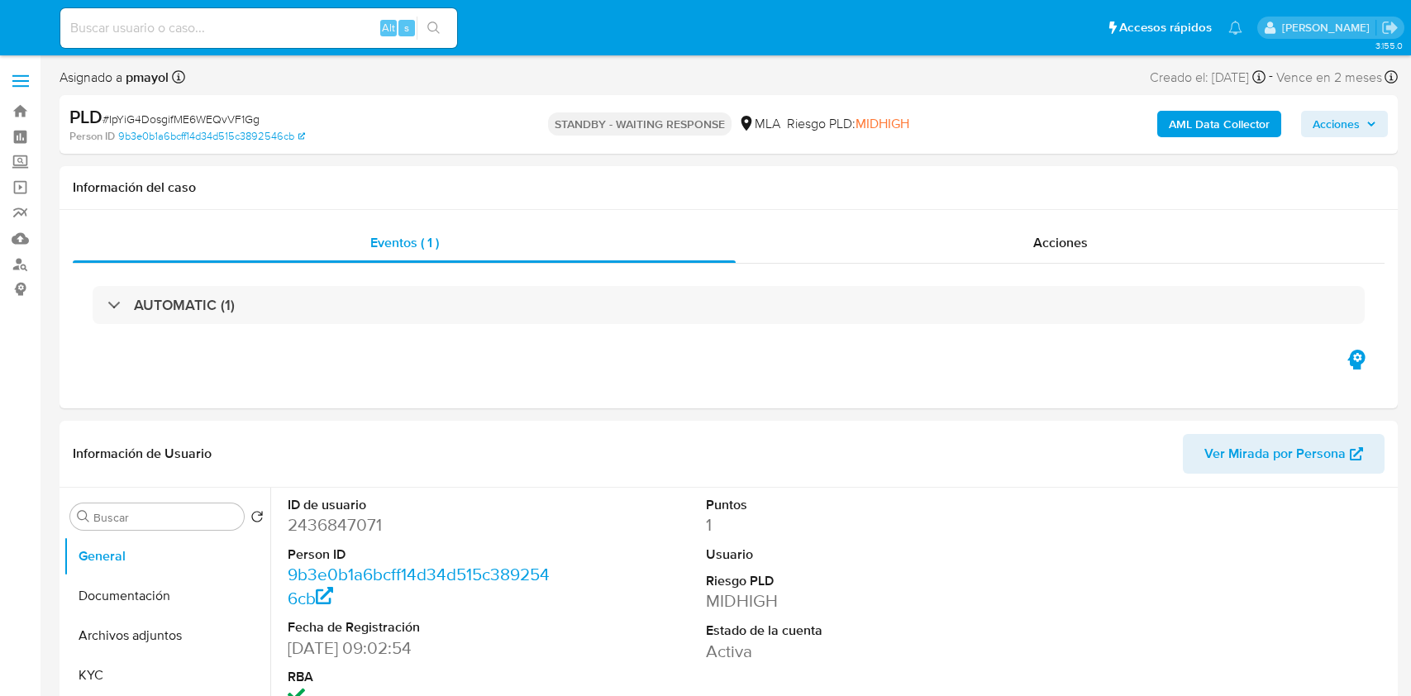
select select "10"
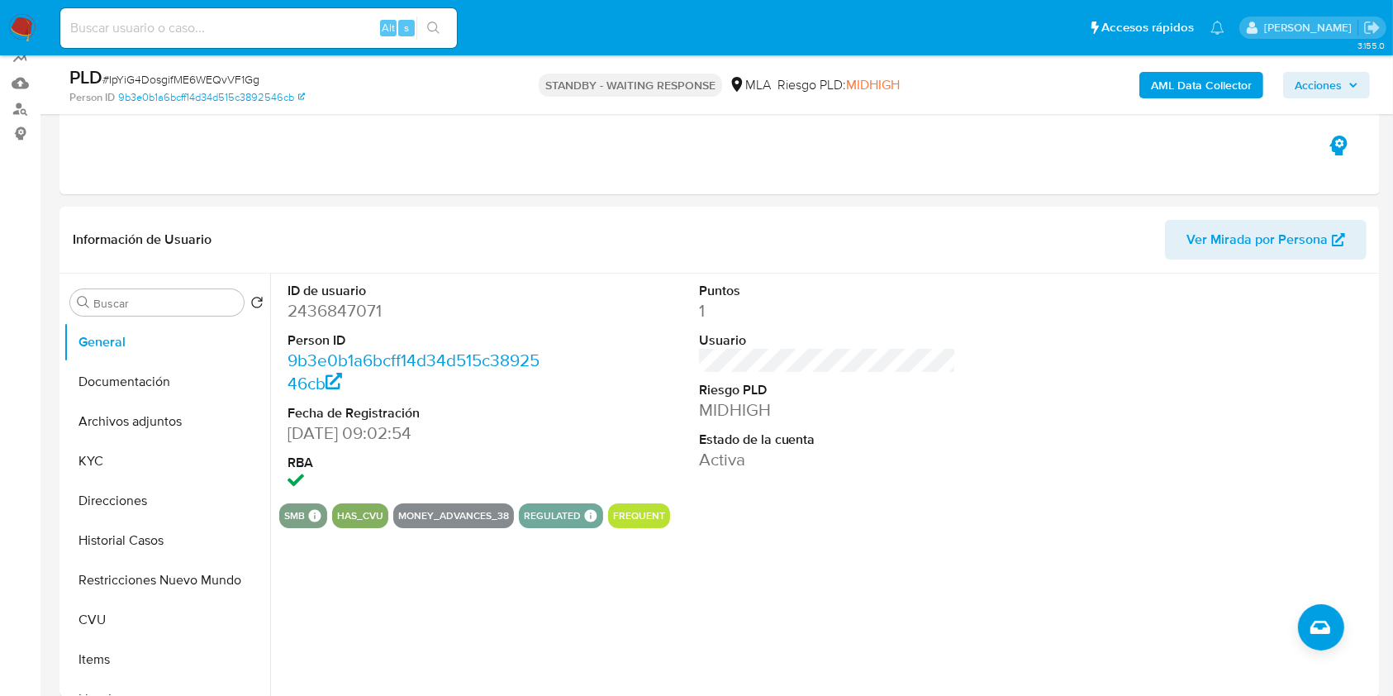
scroll to position [220, 0]
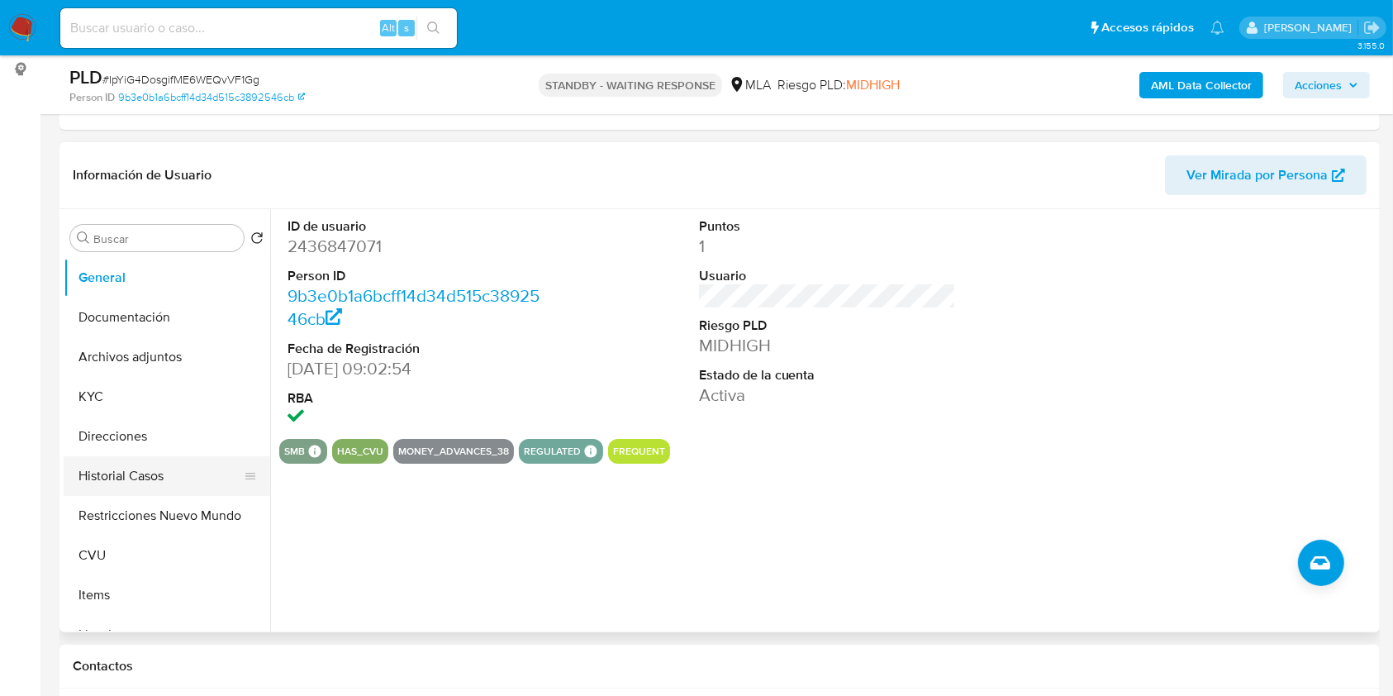
click at [121, 460] on button "Historial Casos" at bounding box center [160, 476] width 193 height 40
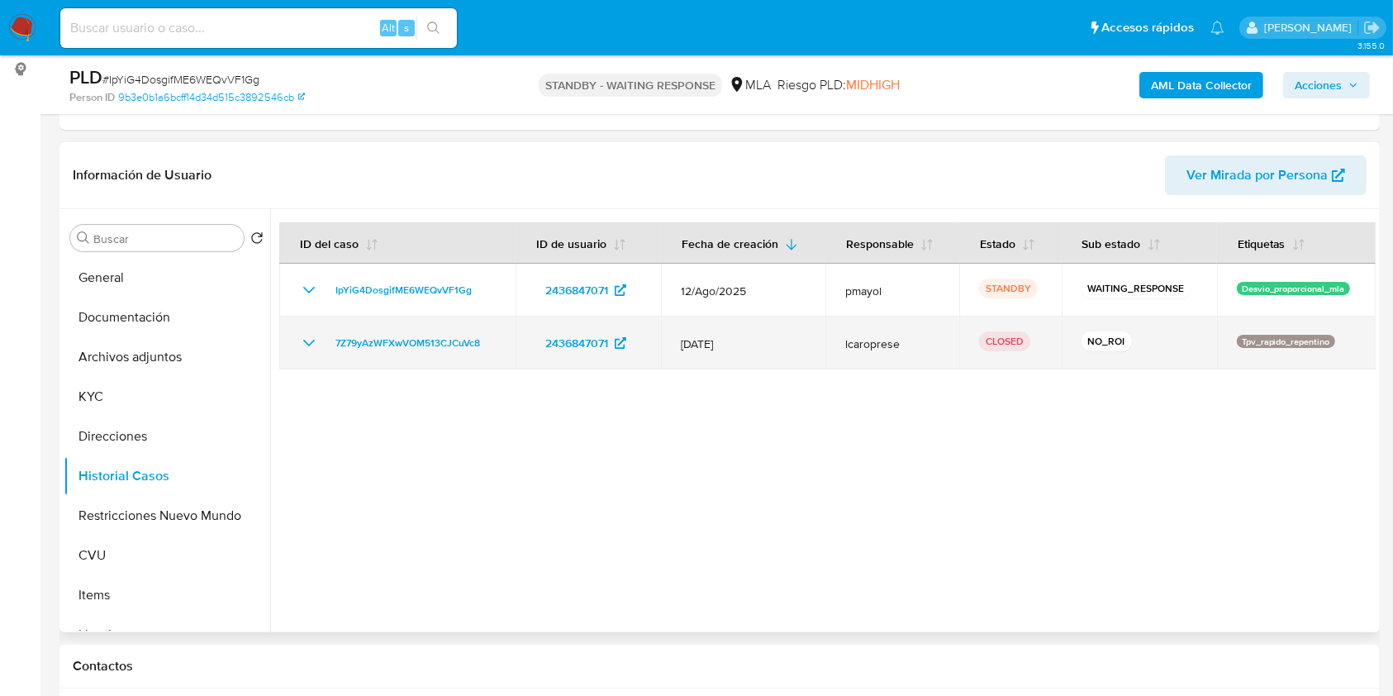
click at [313, 340] on icon "Mostrar/Ocultar" at bounding box center [309, 343] width 12 height 7
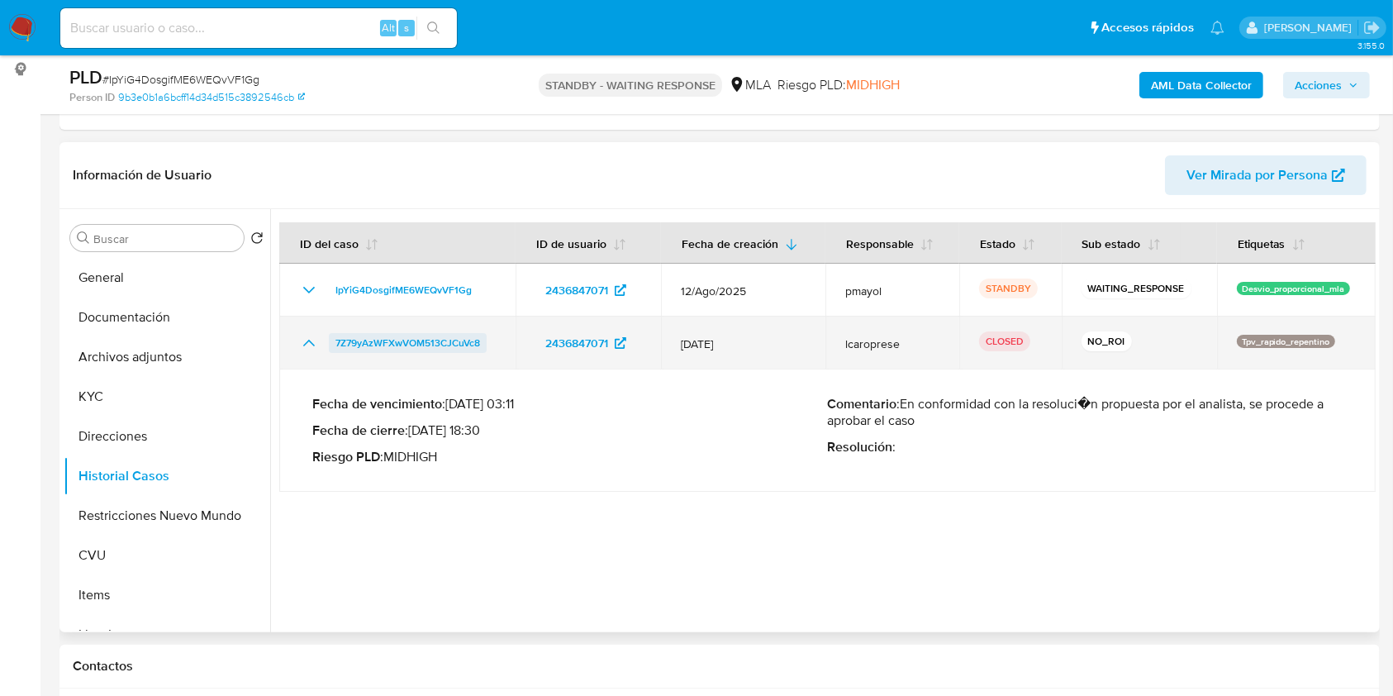
click at [348, 339] on span "7Z79yAzWFXwVOM513CJCuVc8" at bounding box center [408, 343] width 145 height 20
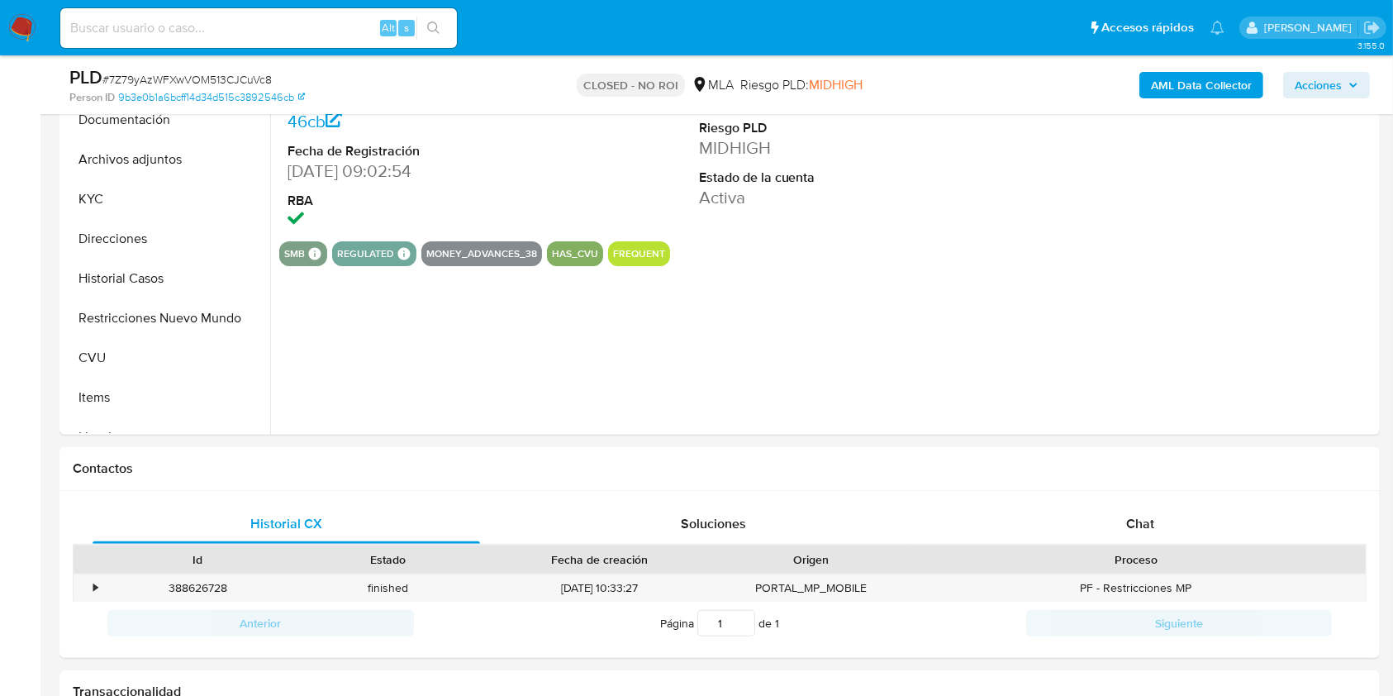
select select "10"
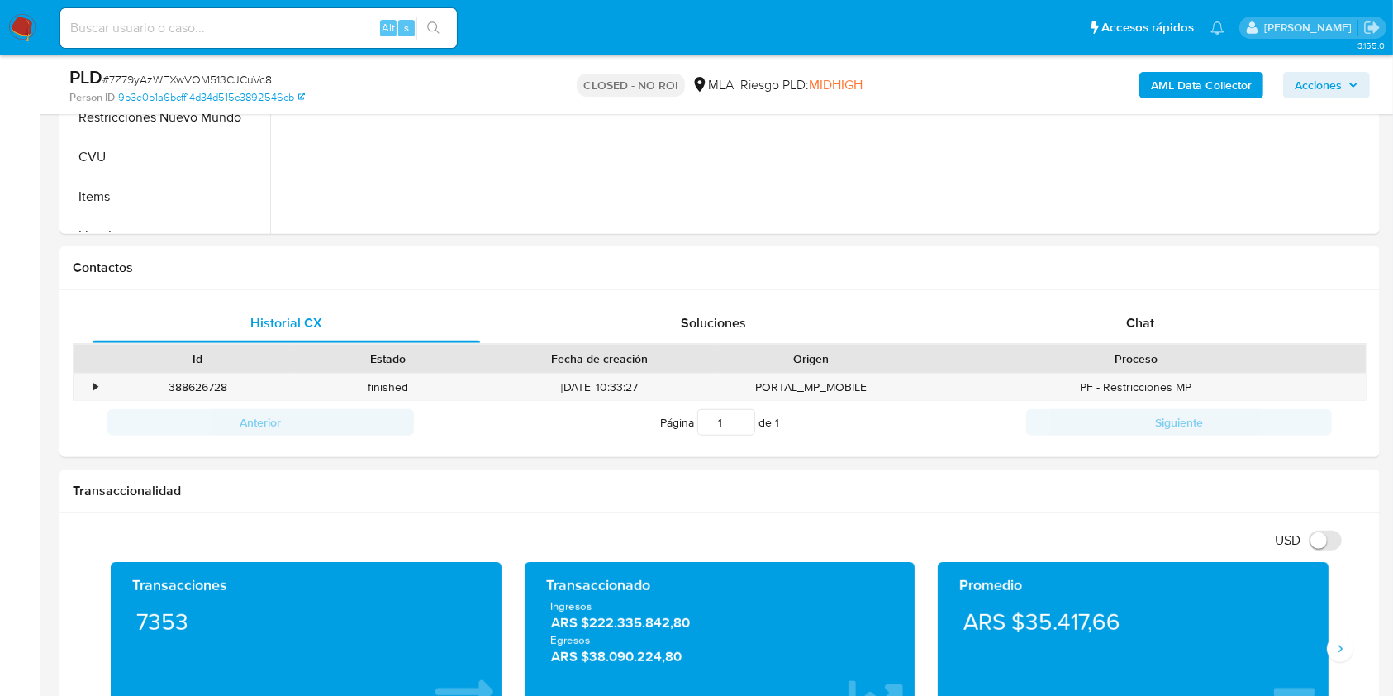
scroll to position [679, 0]
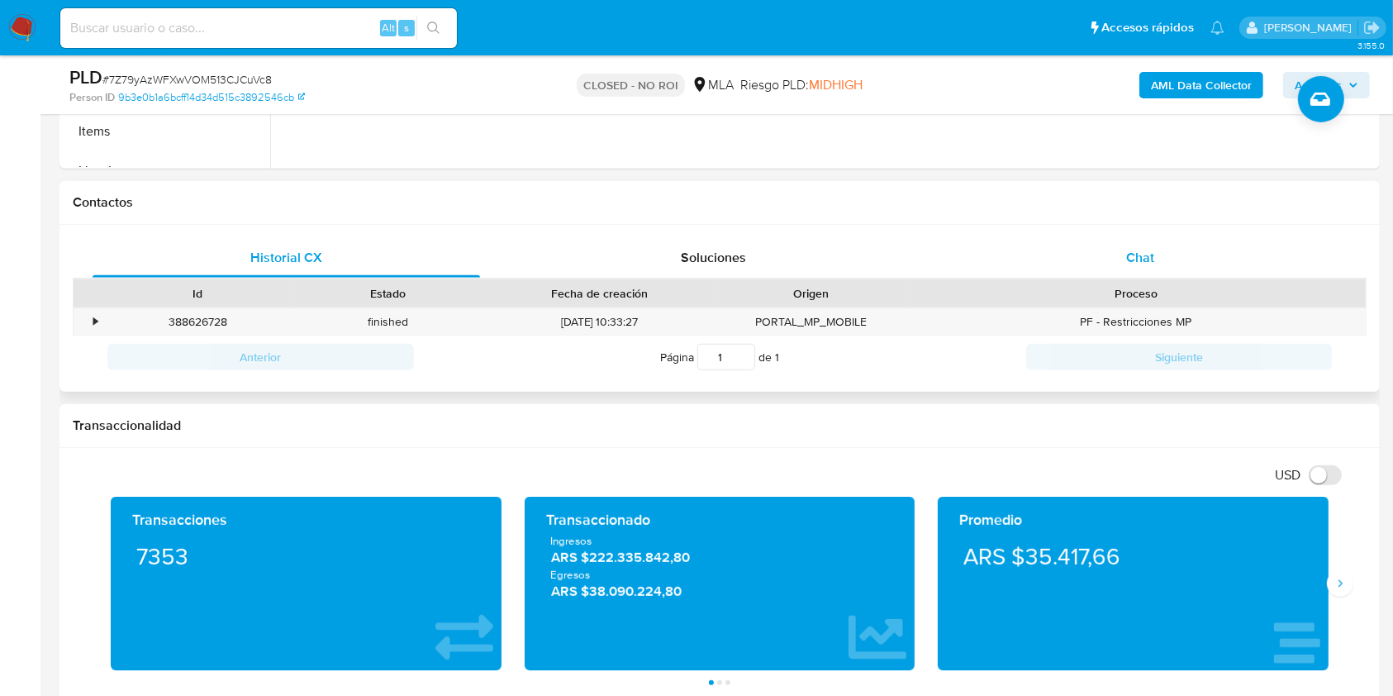
click at [1100, 249] on div "Chat" at bounding box center [1141, 258] width 388 height 40
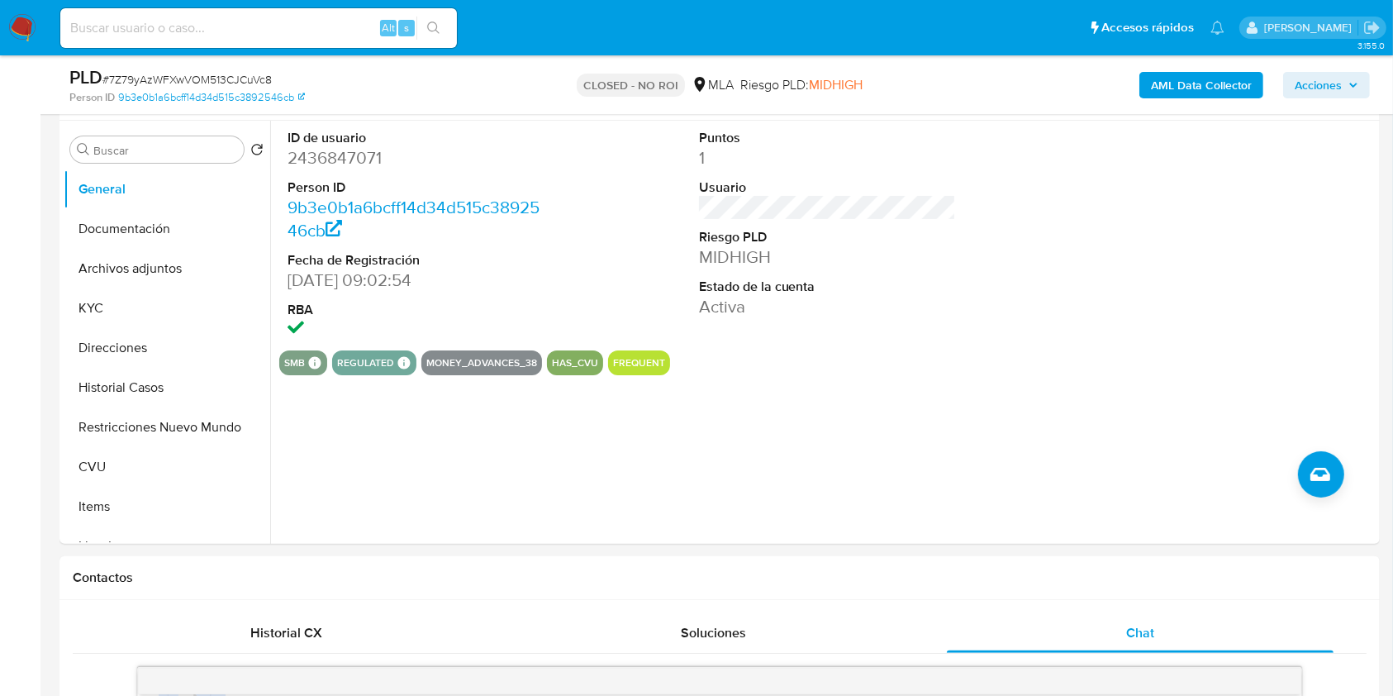
scroll to position [336, 0]
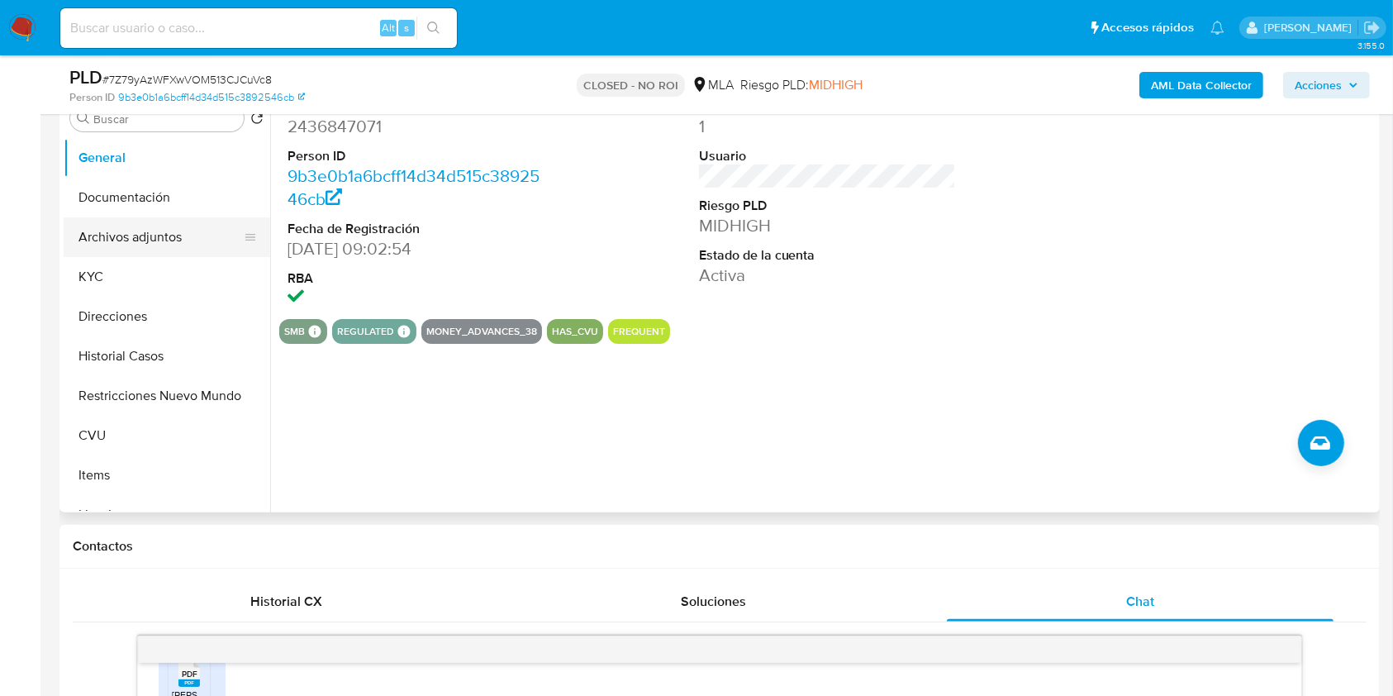
click at [108, 245] on button "Archivos adjuntos" at bounding box center [160, 237] width 193 height 40
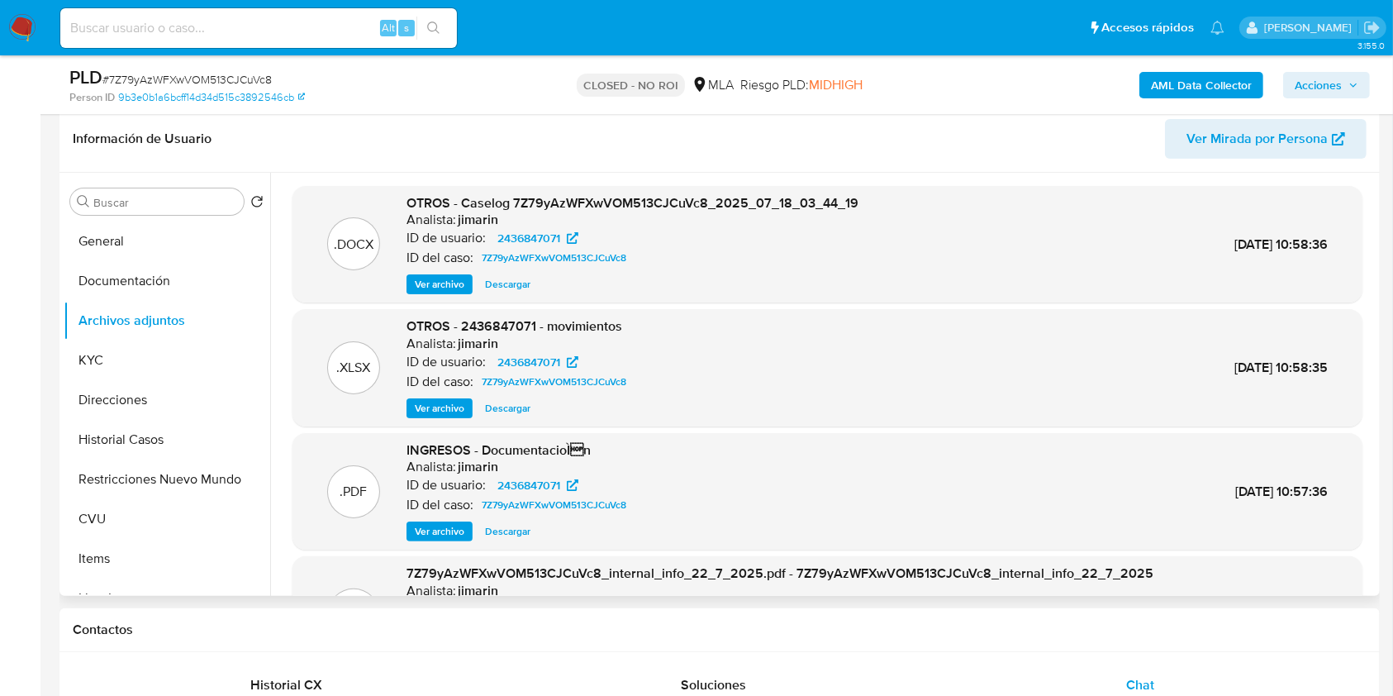
scroll to position [241, 0]
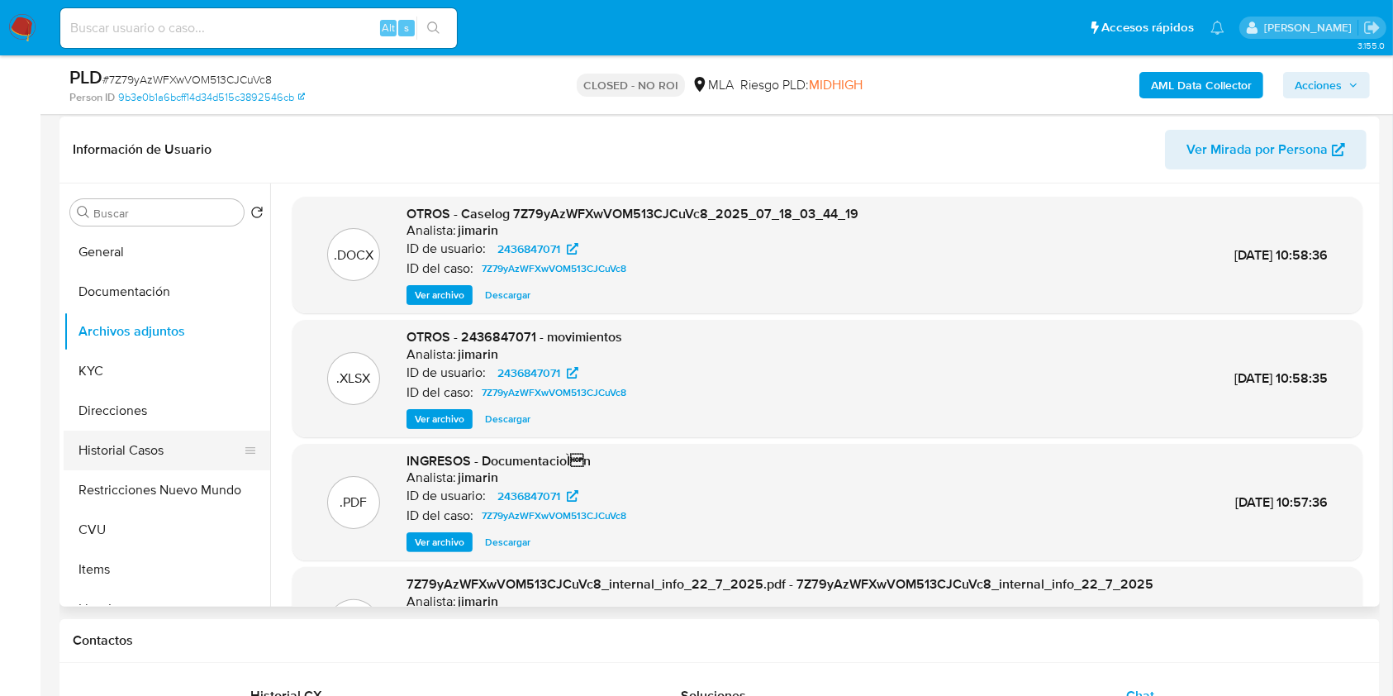
click at [147, 450] on button "Historial Casos" at bounding box center [160, 451] width 193 height 40
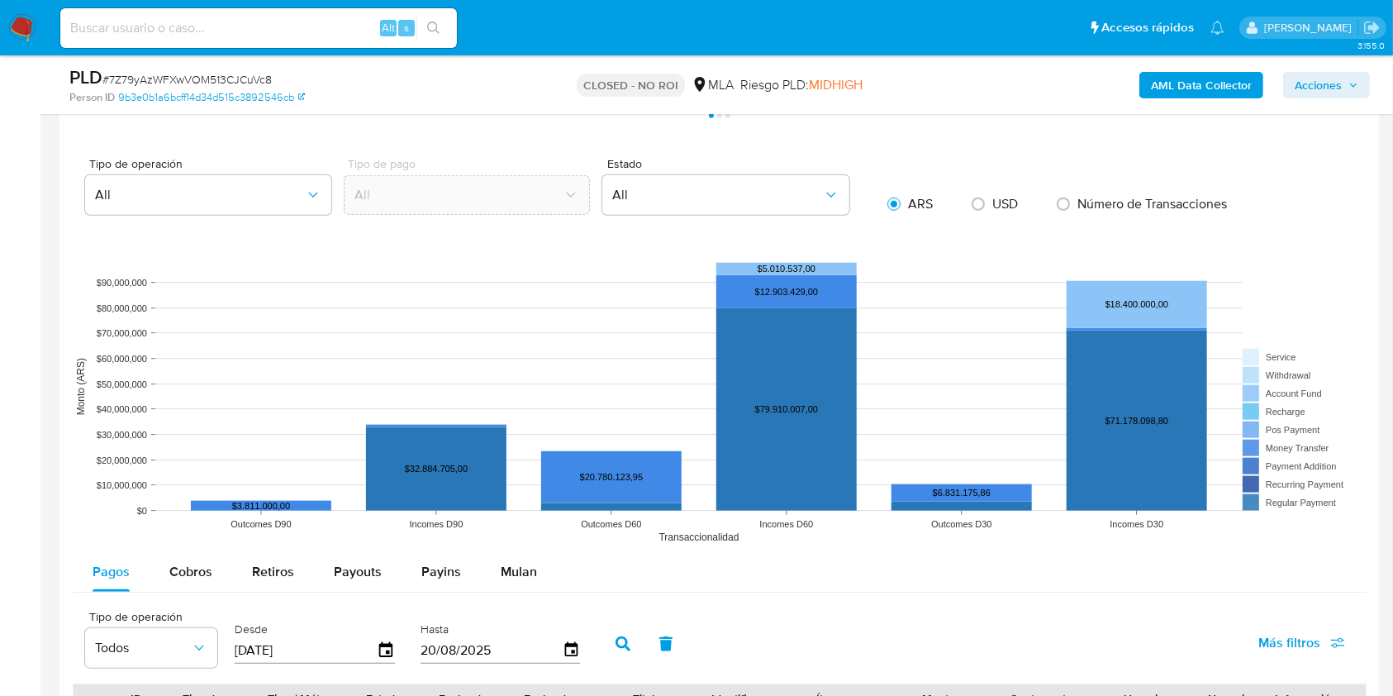
scroll to position [1875, 0]
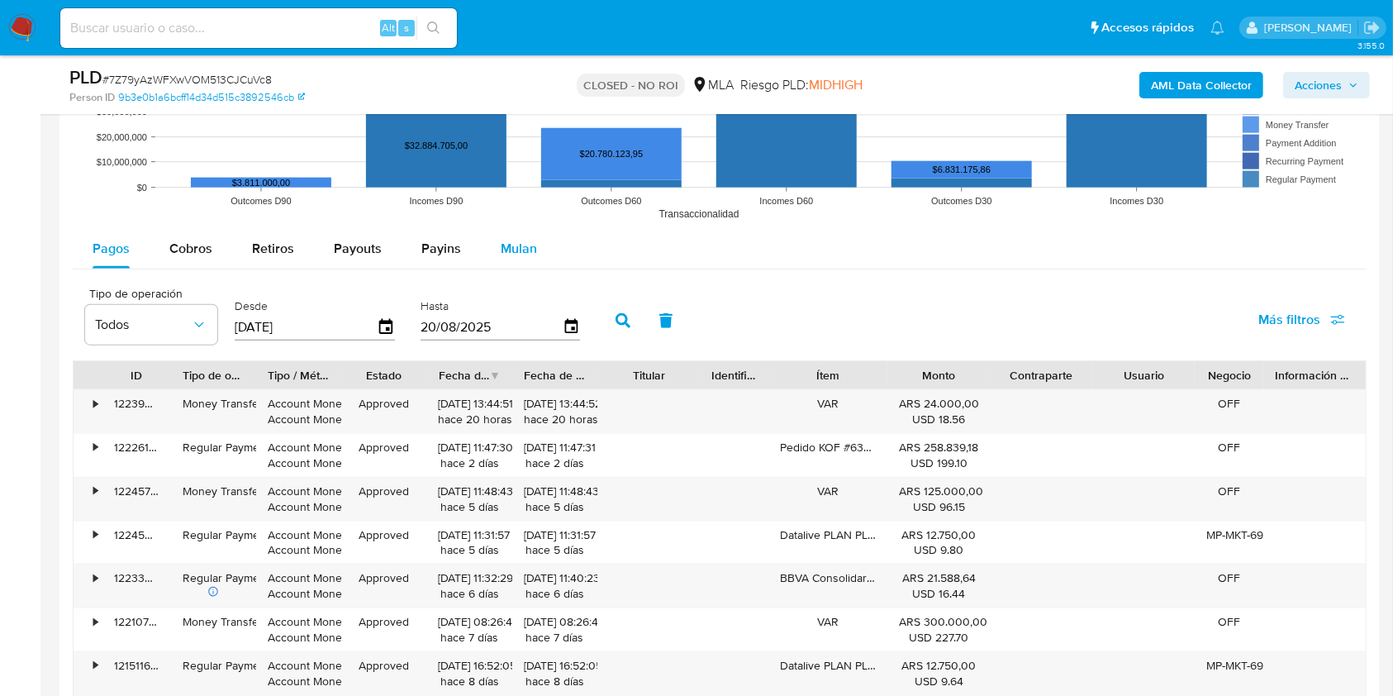
click at [520, 240] on span "Mulan" at bounding box center [519, 248] width 36 height 19
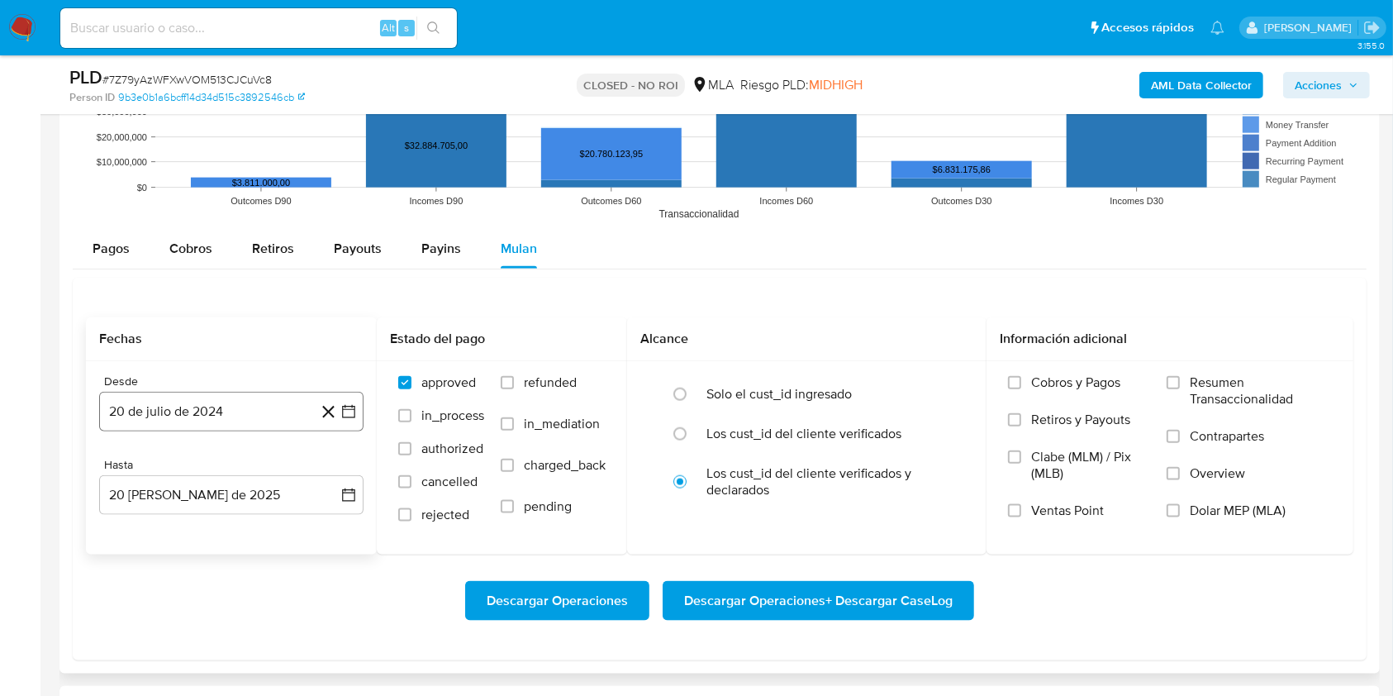
click at [227, 411] on button "20 de julio de 2024" at bounding box center [231, 412] width 264 height 40
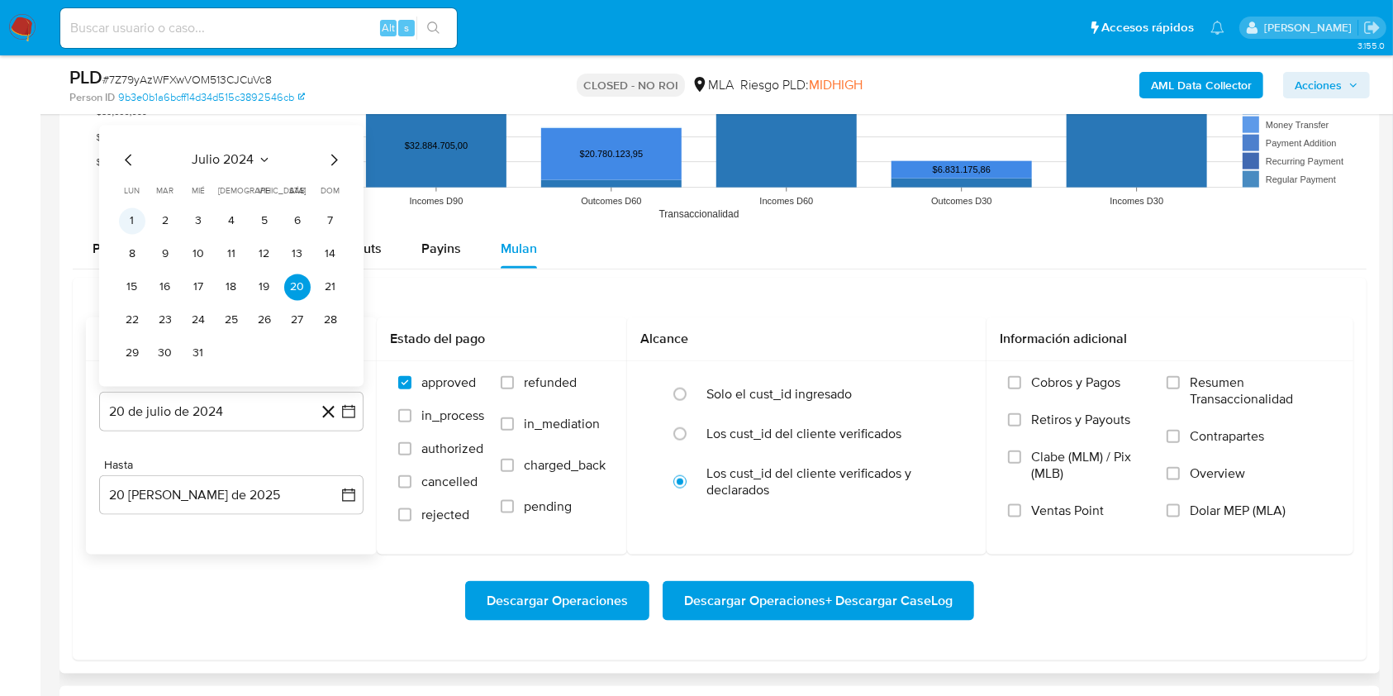
click at [136, 221] on button "1" at bounding box center [132, 221] width 26 height 26
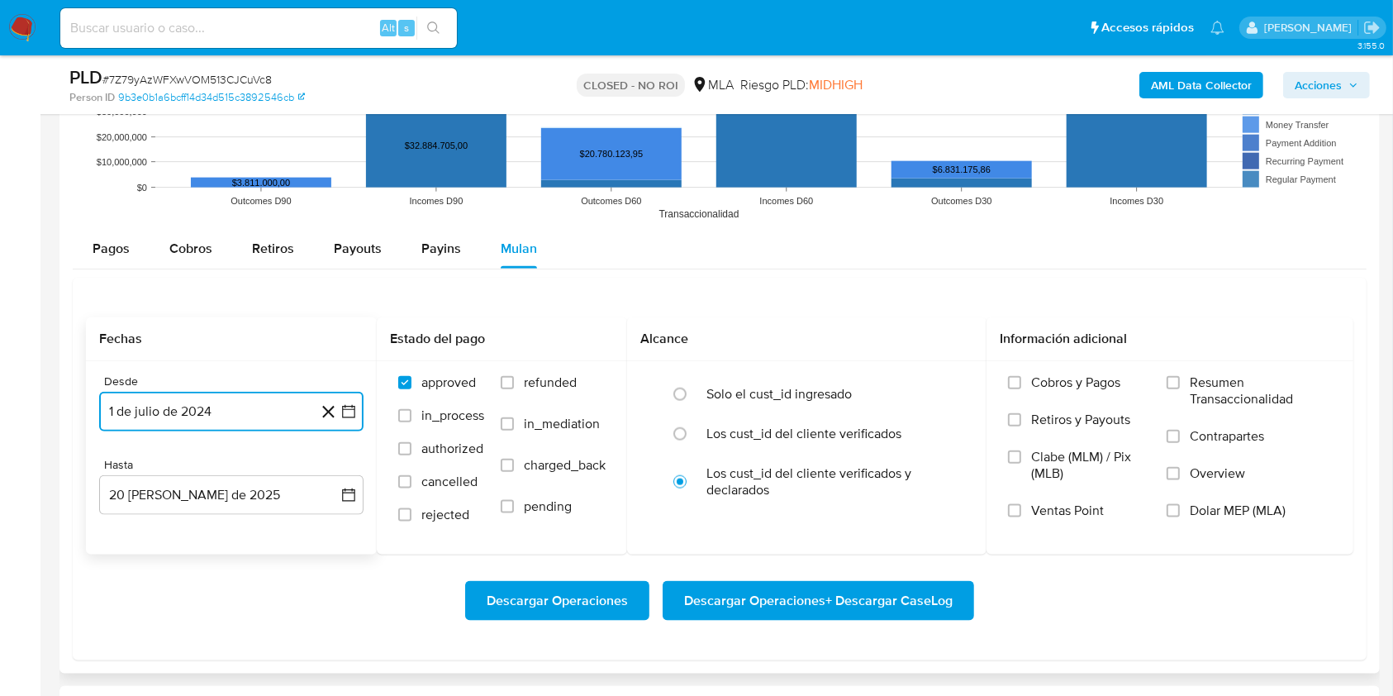
click at [224, 423] on button "1 de julio de 2024" at bounding box center [231, 412] width 264 height 40
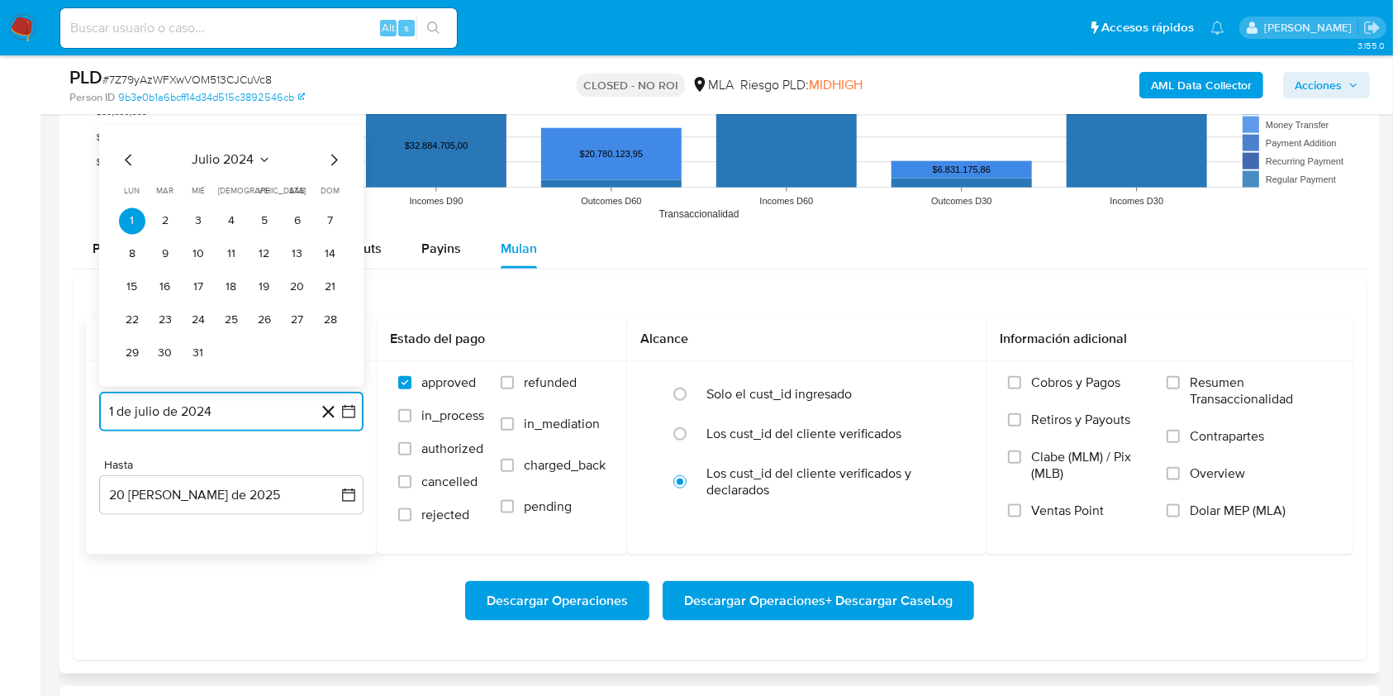
click at [259, 155] on icon "Seleccionar mes y año" at bounding box center [264, 160] width 13 height 13
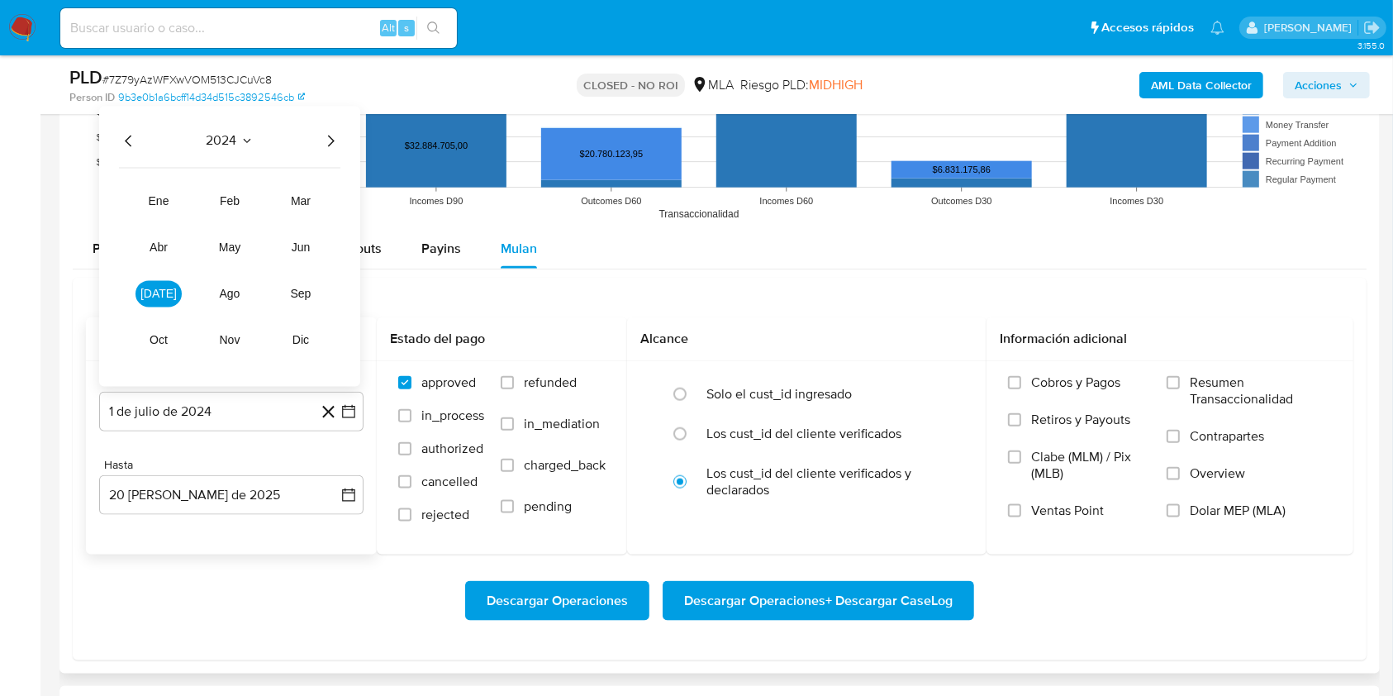
click at [321, 139] on icon "Año siguiente" at bounding box center [331, 141] width 20 height 20
click at [155, 295] on span "[DATE]" at bounding box center [158, 294] width 36 height 13
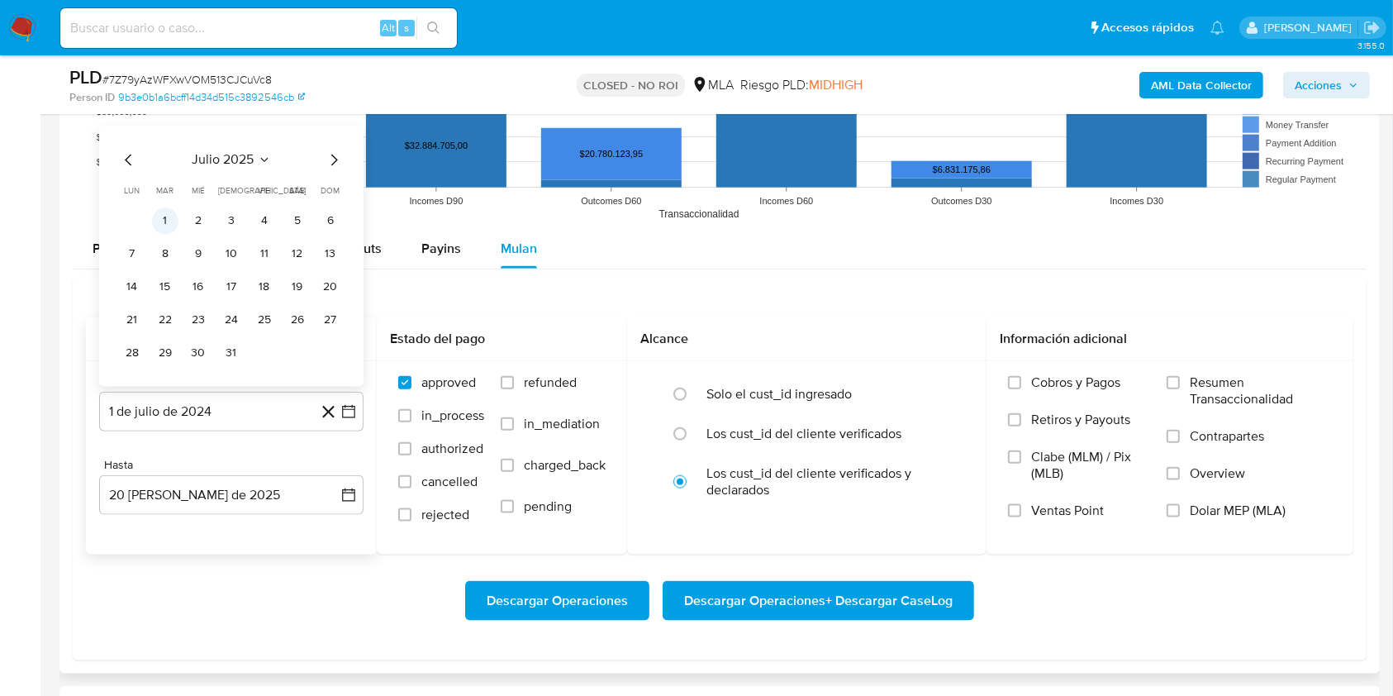
click at [171, 215] on button "1" at bounding box center [165, 221] width 26 height 26
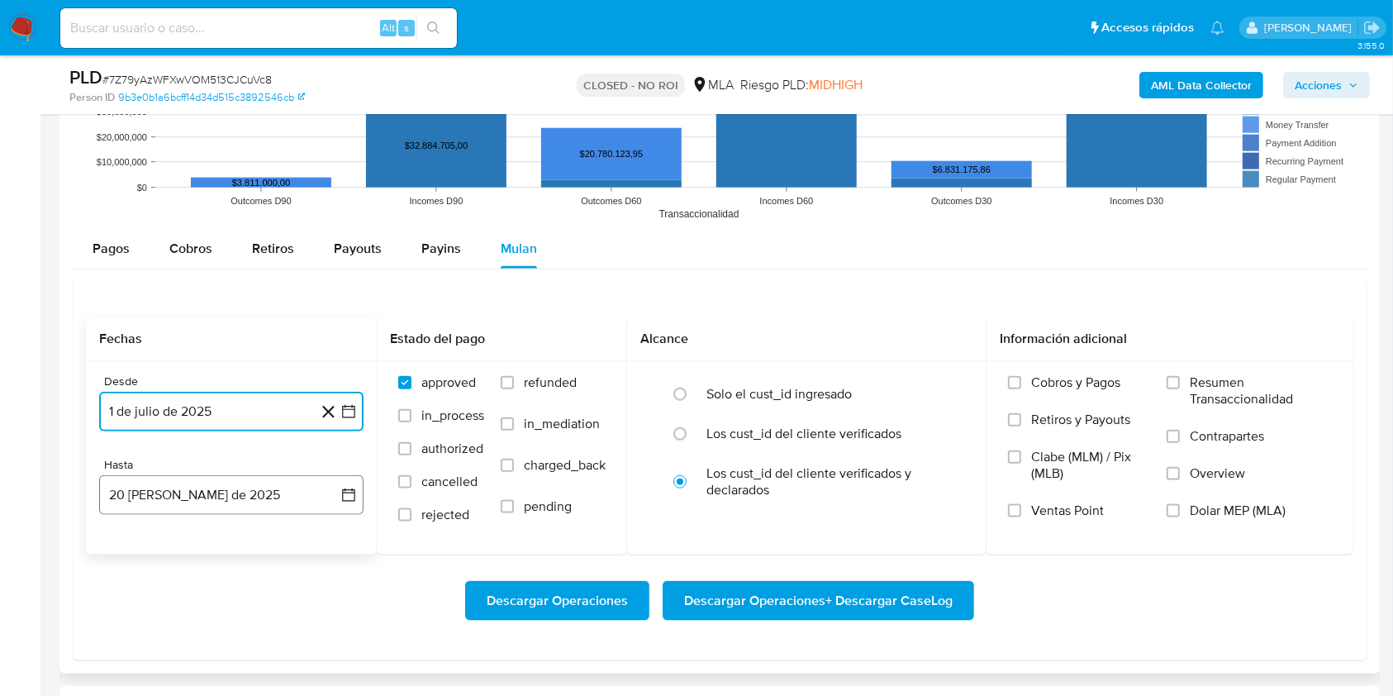
click at [172, 487] on button "20 [PERSON_NAME] de 2025" at bounding box center [231, 495] width 264 height 40
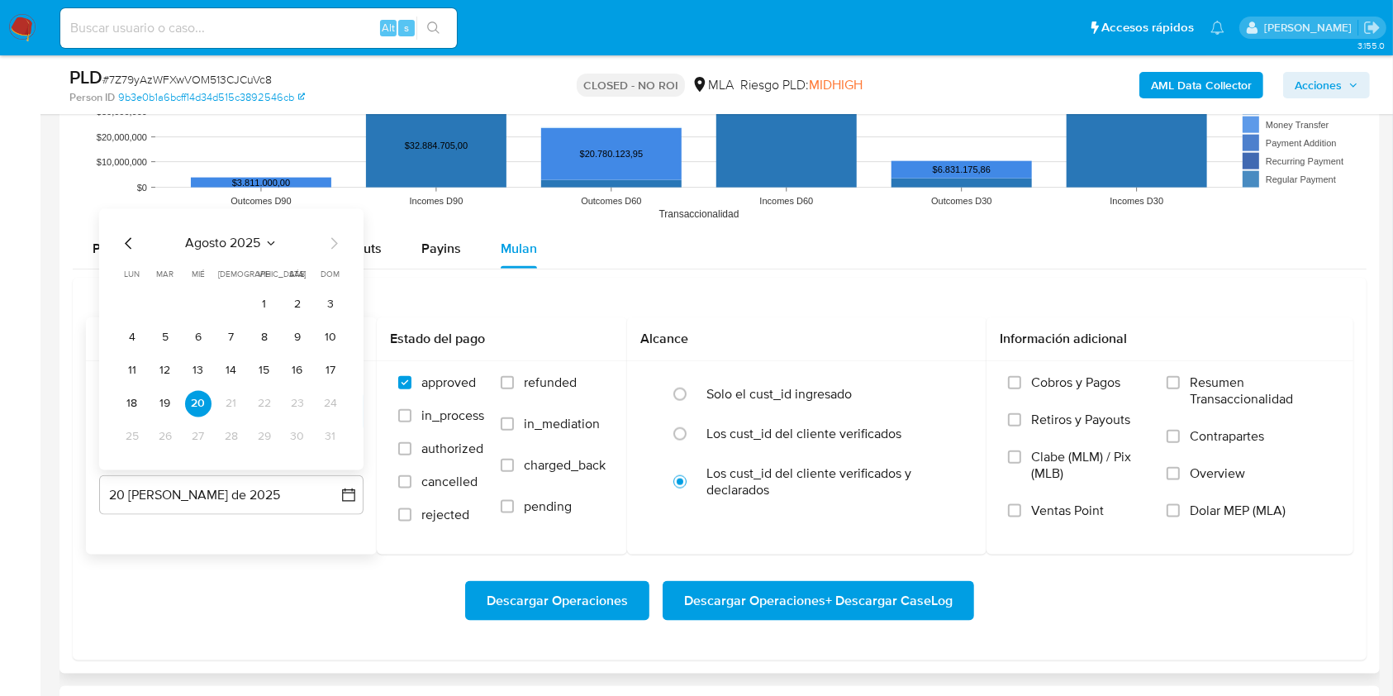
click at [120, 240] on icon "Mes anterior" at bounding box center [129, 244] width 20 height 20
click at [223, 438] on button "31" at bounding box center [231, 437] width 26 height 26
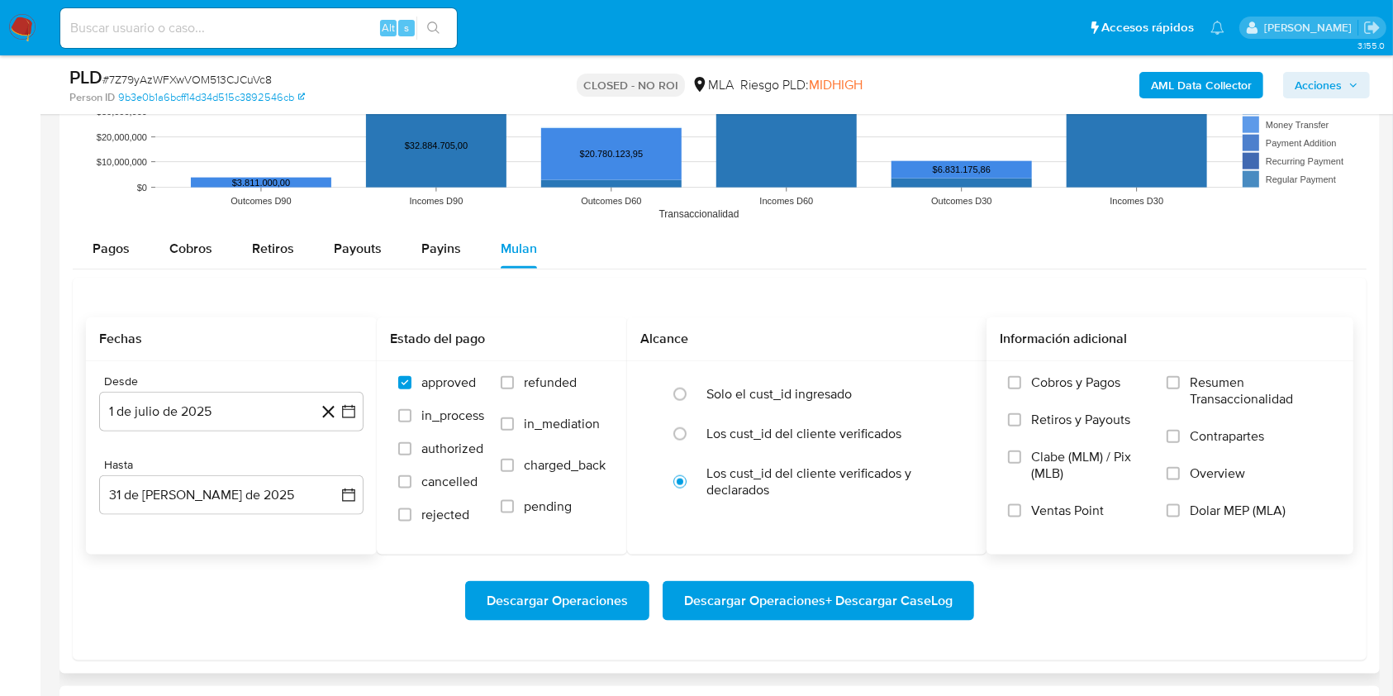
click at [1207, 512] on span "Dolar MEP (MLA)" at bounding box center [1238, 510] width 96 height 17
click at [1180, 512] on input "Dolar MEP (MLA)" at bounding box center [1173, 510] width 13 height 13
click at [898, 588] on span "Descargar Operaciones + Descargar CaseLog" at bounding box center [818, 601] width 269 height 36
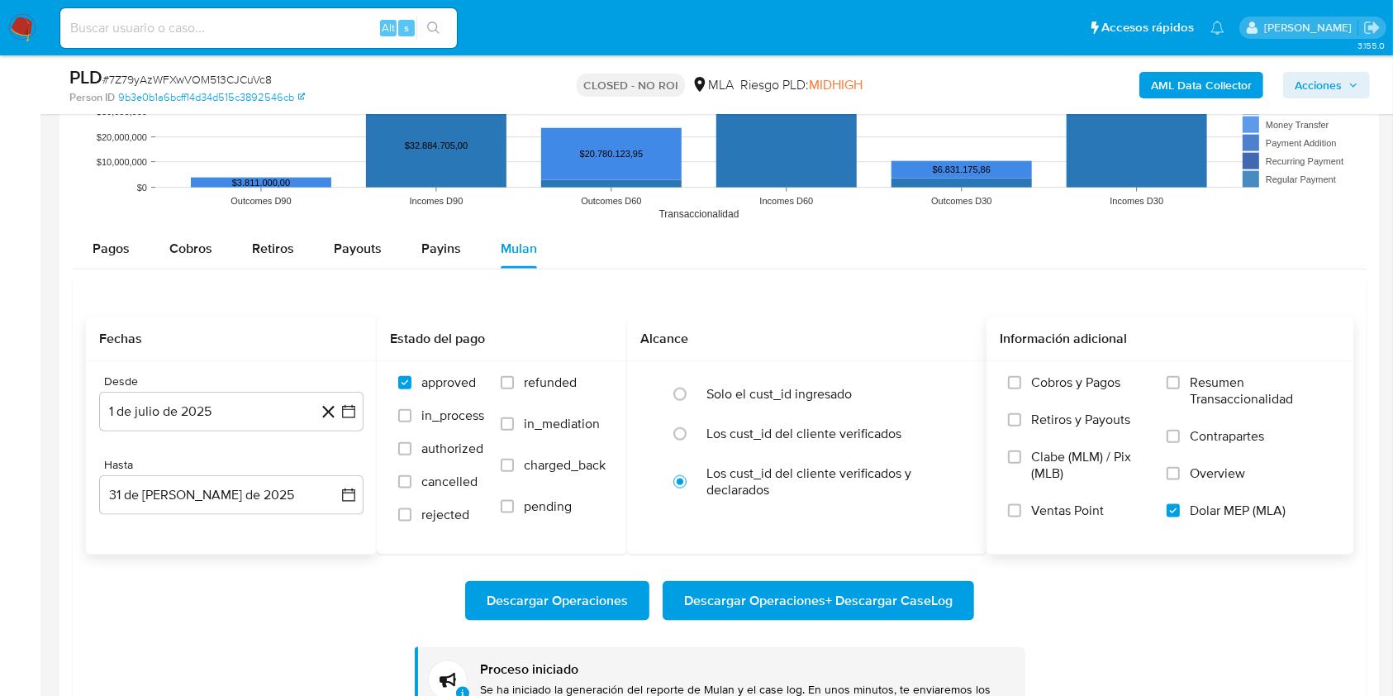
click at [293, 11] on div "Alt s" at bounding box center [258, 28] width 397 height 40
click at [299, 21] on input at bounding box center [258, 27] width 397 height 21
paste input "cpEaazssqZomlGKwilH7K2Gs"
type input "cpEaazssqZomlGKwilH7K2Gs"
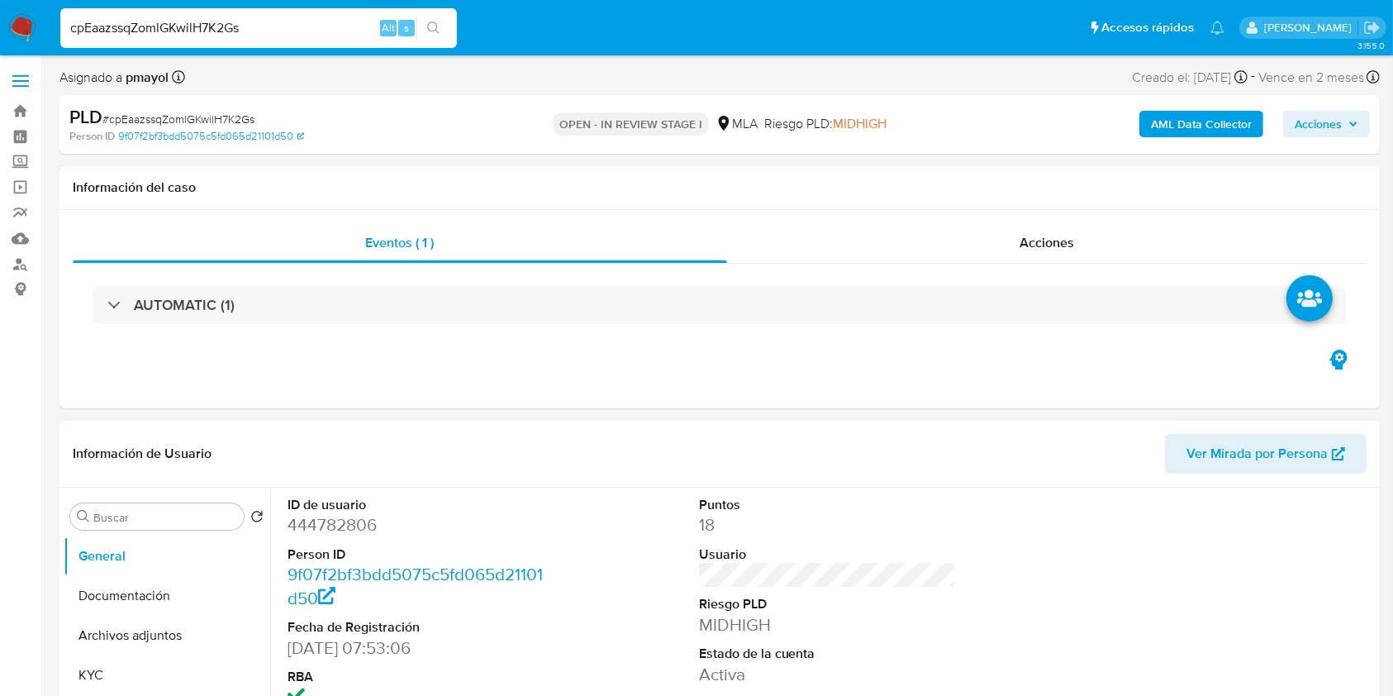
select select "10"
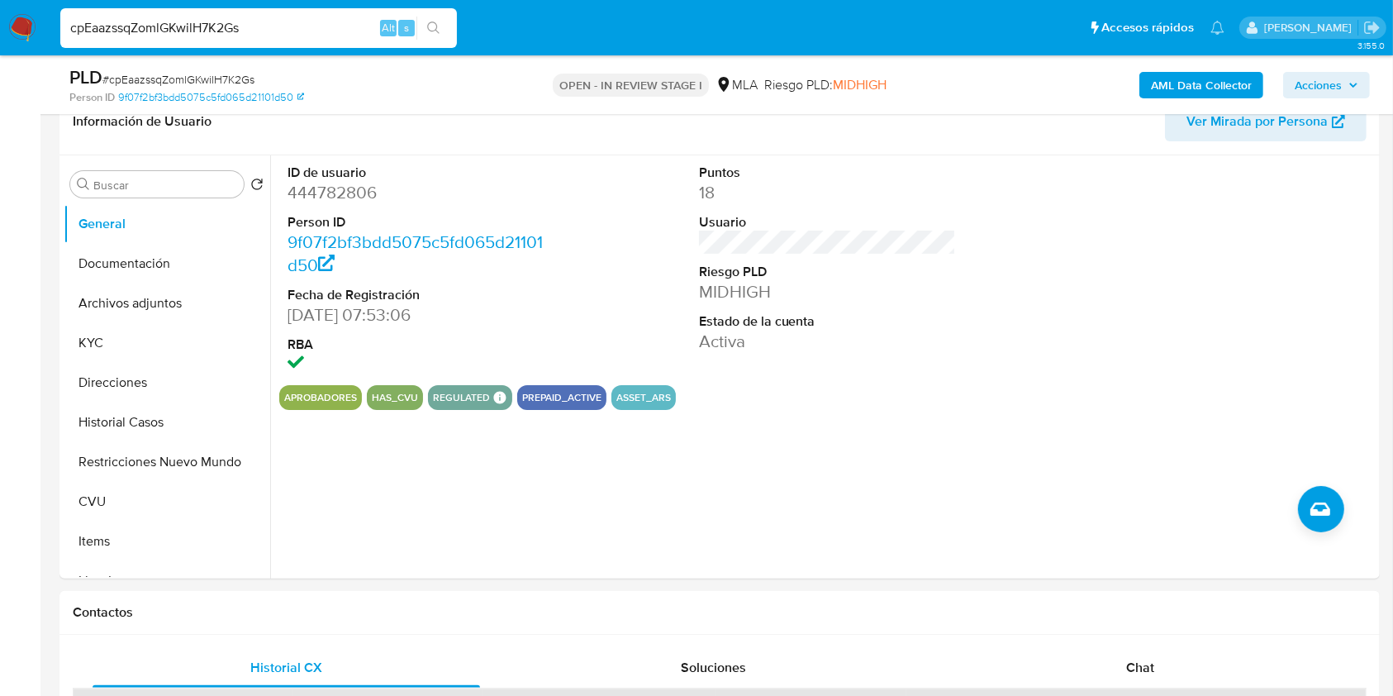
scroll to position [307, 0]
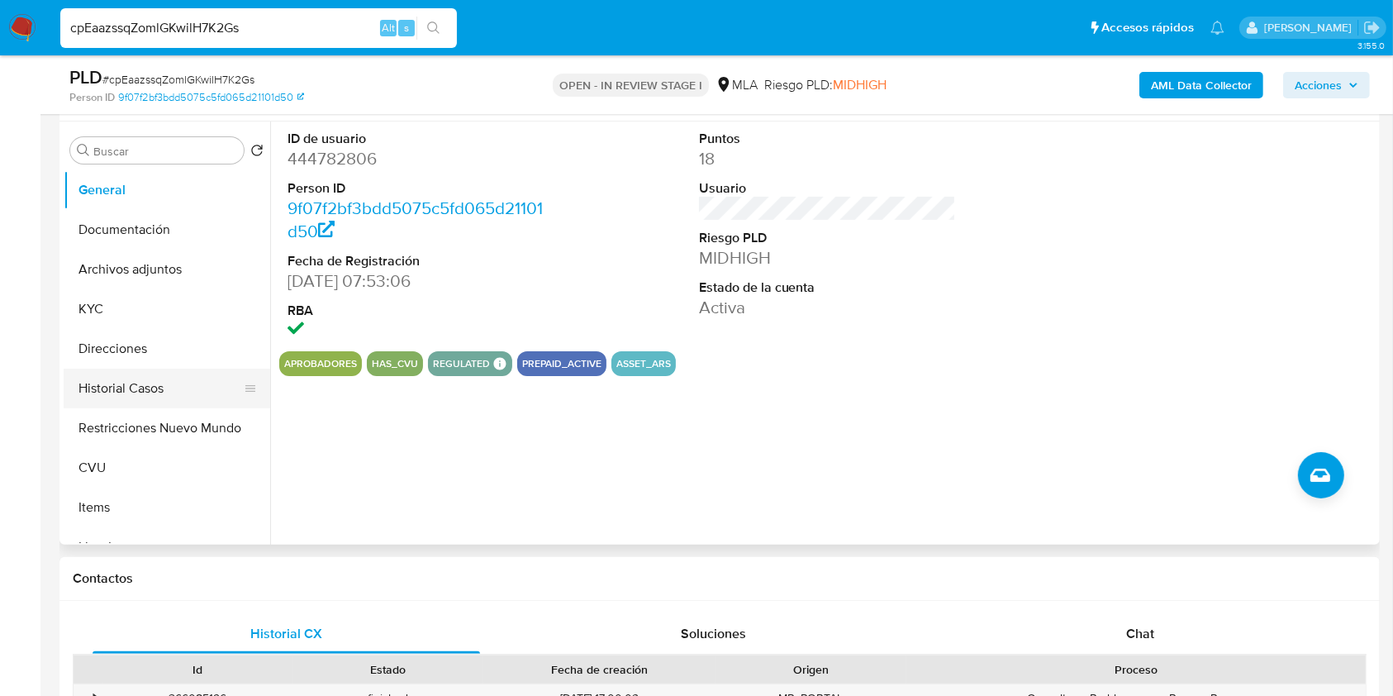
click at [125, 393] on button "Historial Casos" at bounding box center [160, 389] width 193 height 40
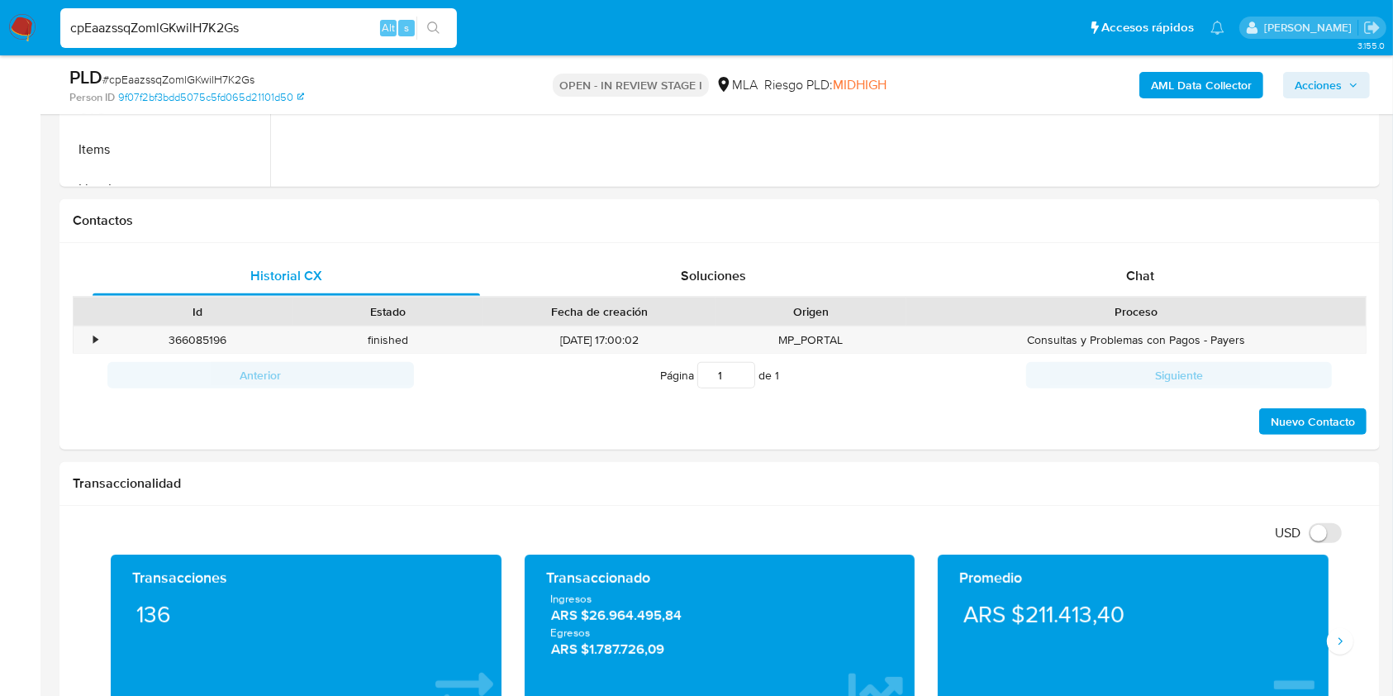
scroll to position [661, 0]
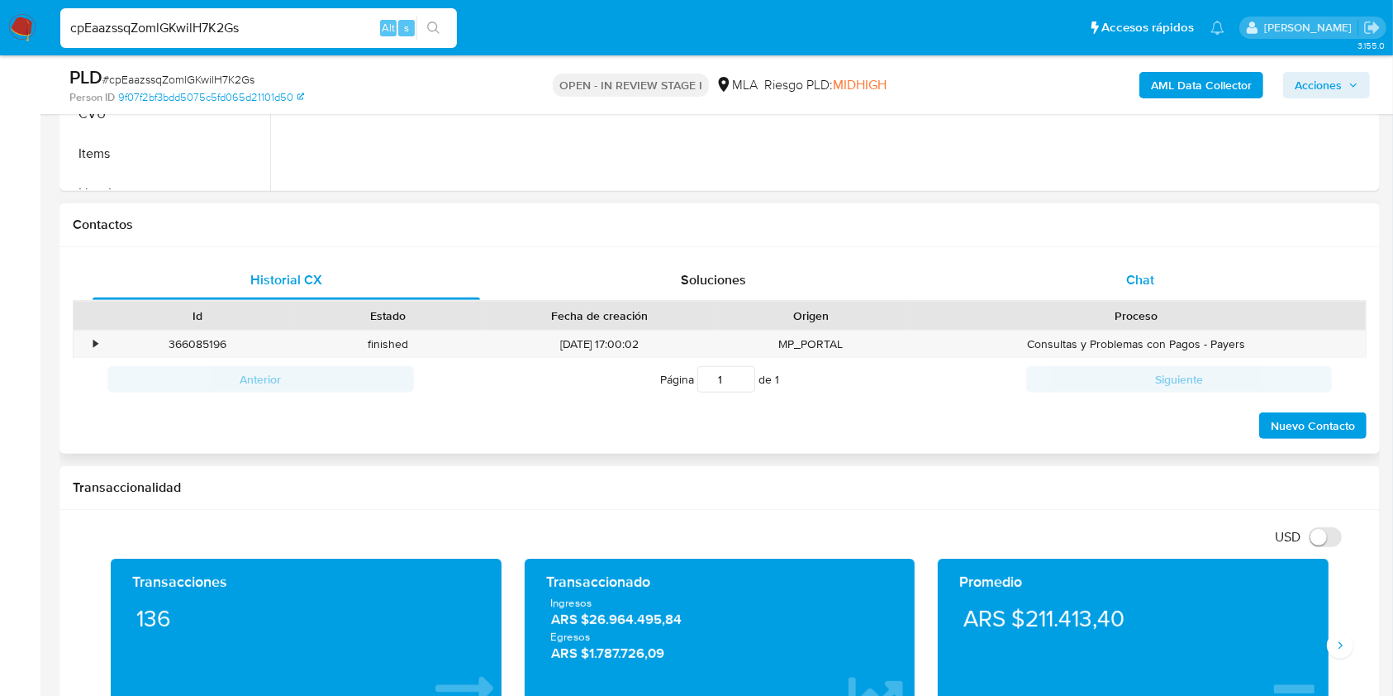
click at [1154, 283] on span "Chat" at bounding box center [1140, 279] width 28 height 19
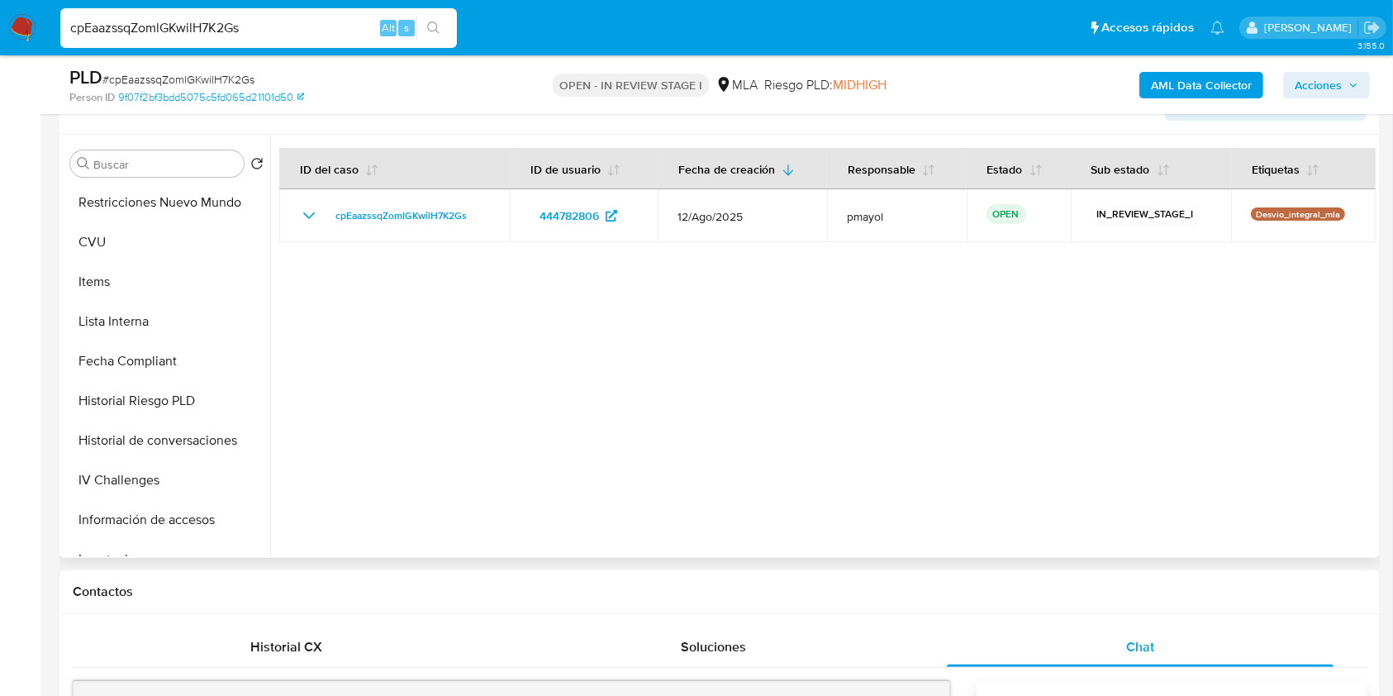
scroll to position [258, 0]
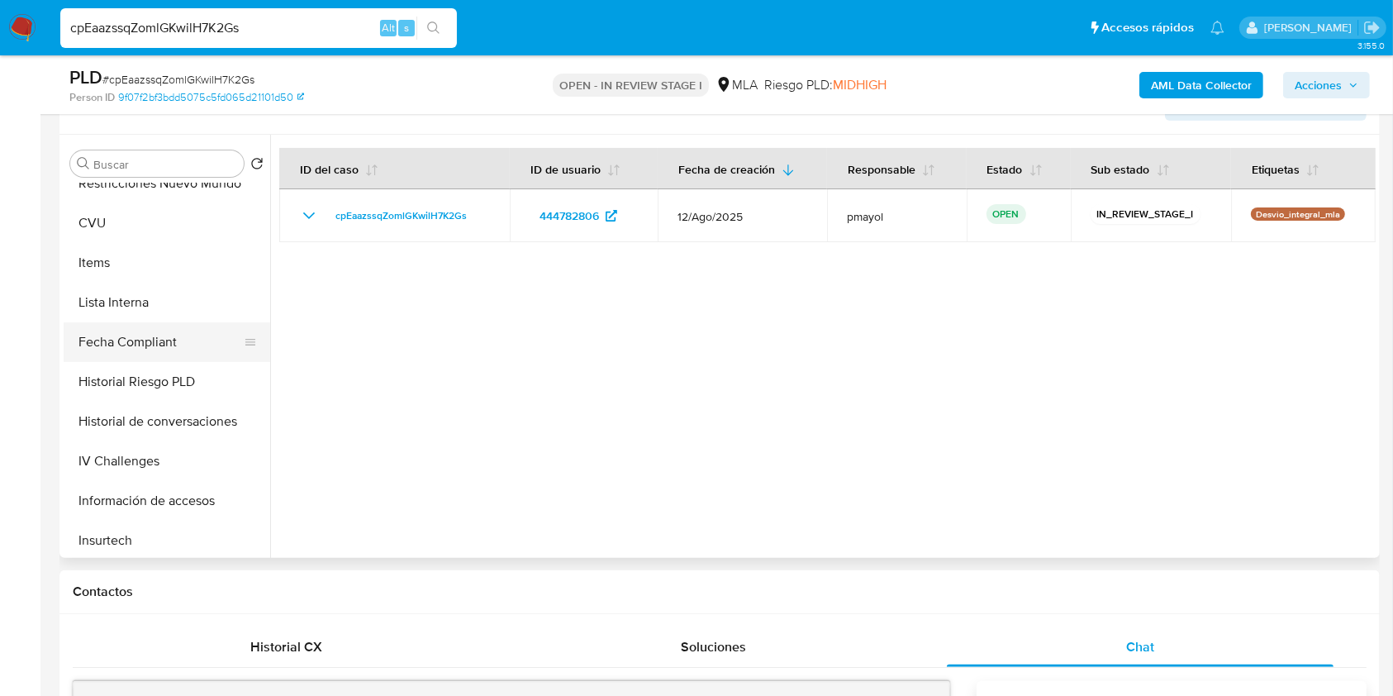
click at [188, 338] on button "Fecha Compliant" at bounding box center [160, 342] width 193 height 40
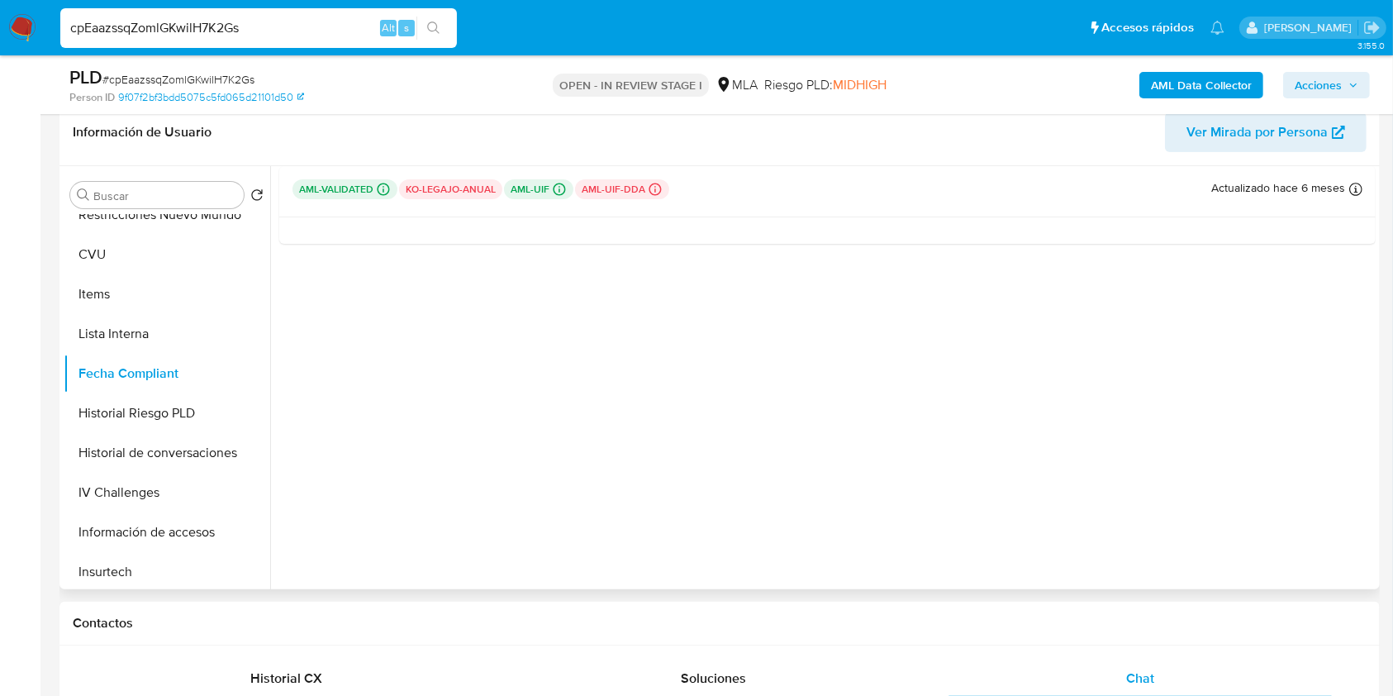
scroll to position [0, 0]
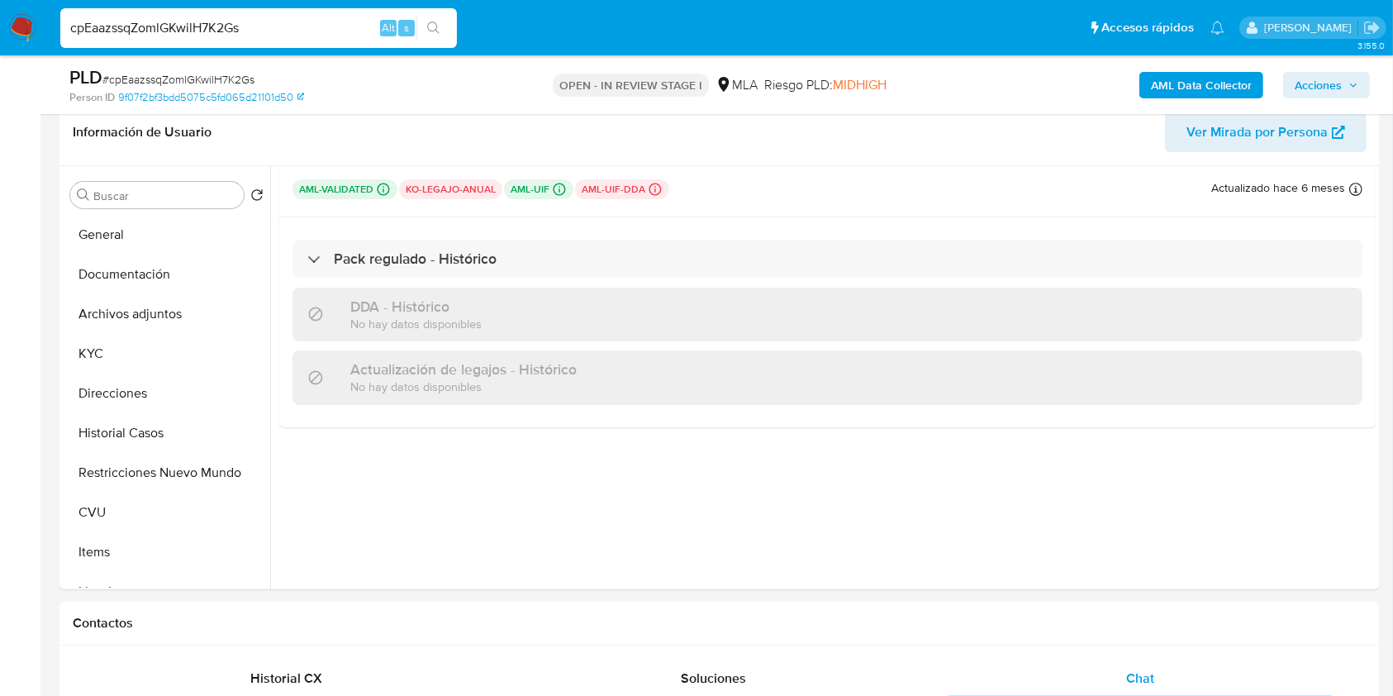
click at [156, 75] on span "# cpEaazssqZomlGKwilH7K2Gs" at bounding box center [178, 79] width 152 height 17
copy span "cpEaazssqZomlGKwilH7K2Gs"
click at [202, 240] on button "General" at bounding box center [160, 235] width 193 height 40
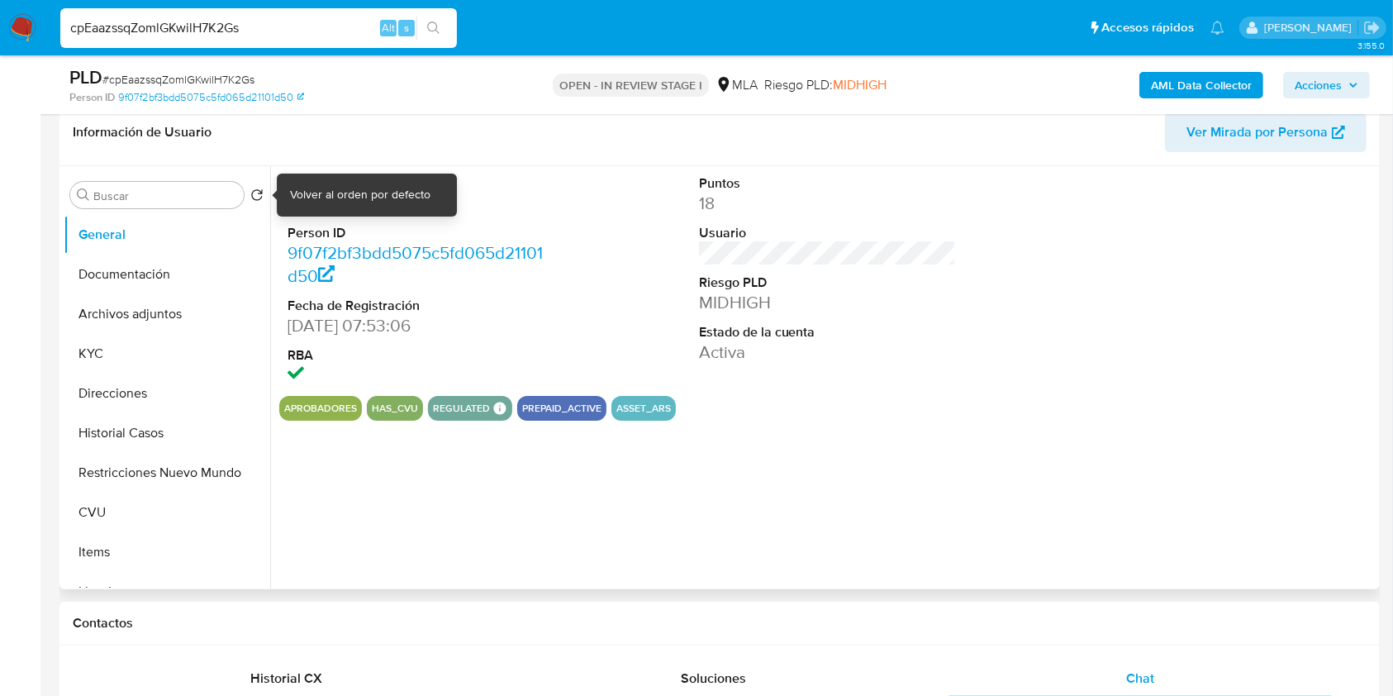
click at [303, 202] on dd "444782806" at bounding box center [417, 203] width 258 height 23
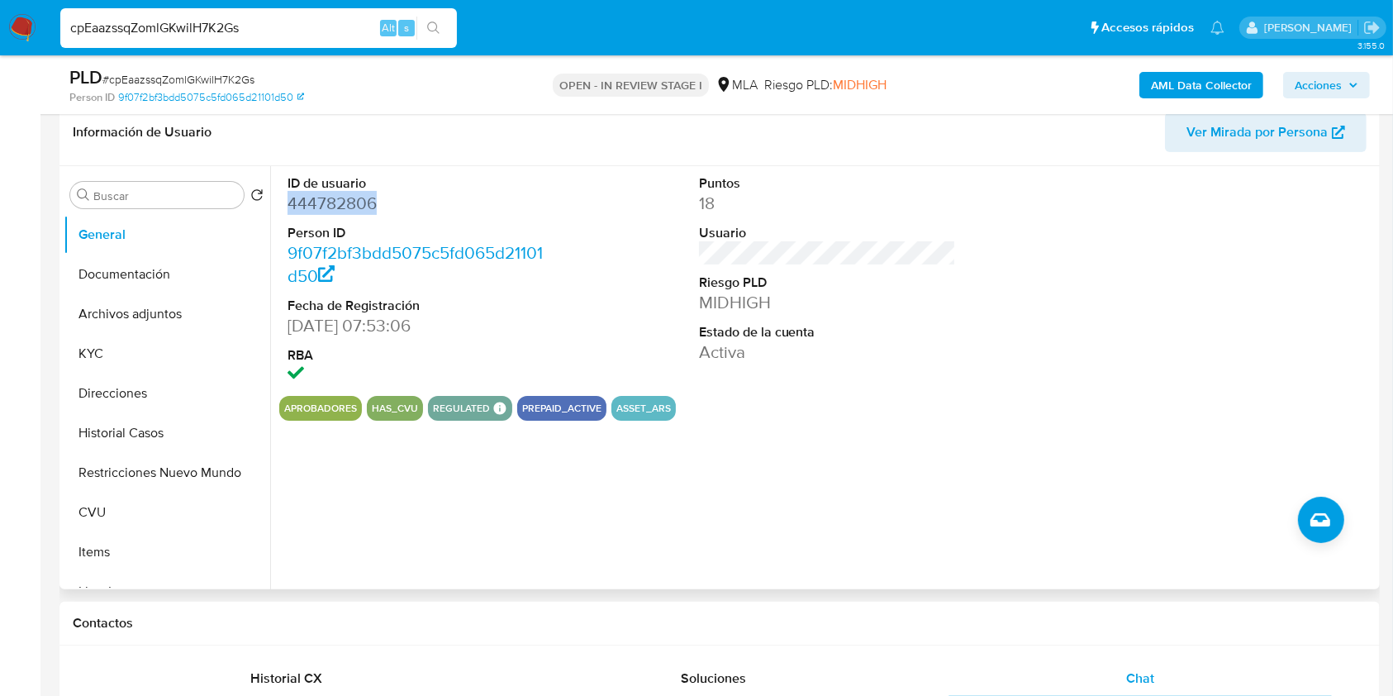
click at [303, 202] on dd "444782806" at bounding box center [417, 203] width 258 height 23
copy dd "444782806"
